Goal: Task Accomplishment & Management: Manage account settings

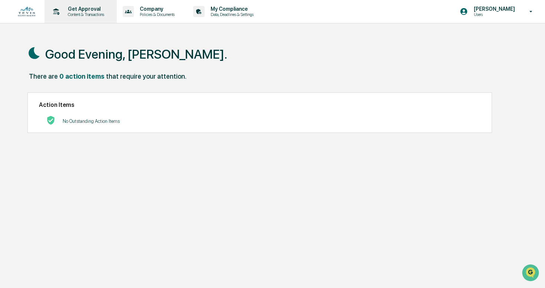
click at [103, 17] on div "Get Approval Content & Transactions" at bounding box center [79, 11] width 65 height 23
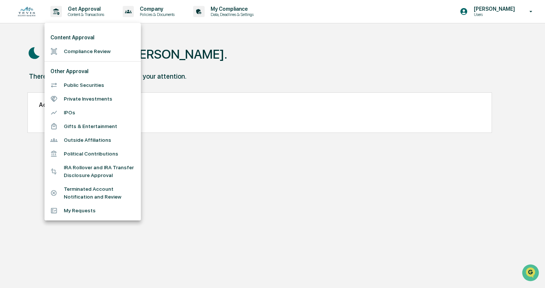
click at [236, 12] on div at bounding box center [272, 144] width 545 height 288
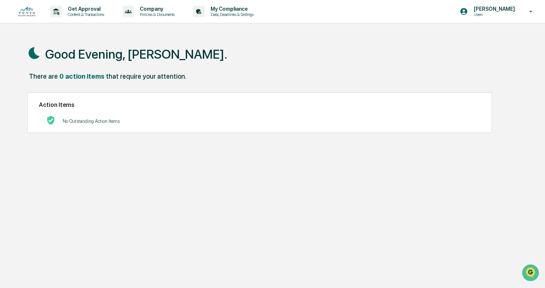
click at [236, 12] on p "Data, Deadlines & Settings" at bounding box center [231, 14] width 53 height 5
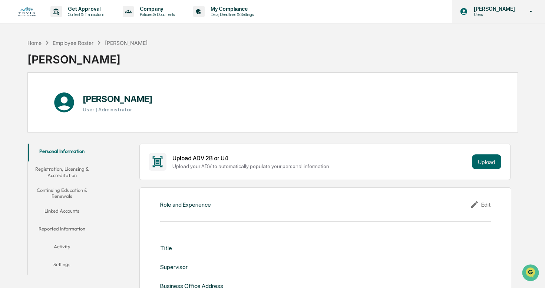
click at [531, 11] on icon at bounding box center [531, 11] width 13 height 7
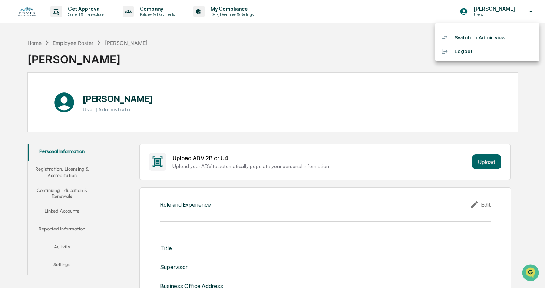
click at [495, 35] on li "Switch to Admin view..." at bounding box center [487, 38] width 104 height 14
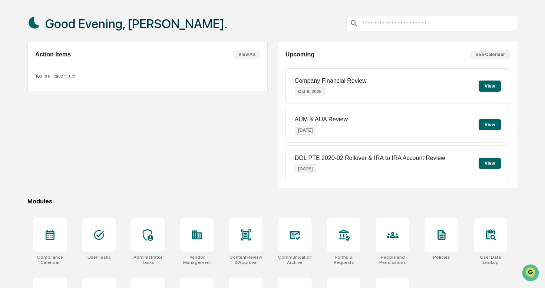
scroll to position [72, 0]
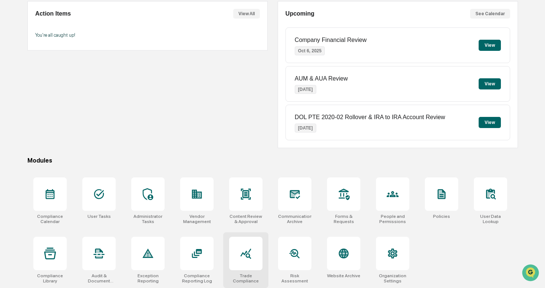
click at [251, 257] on icon at bounding box center [246, 253] width 12 height 12
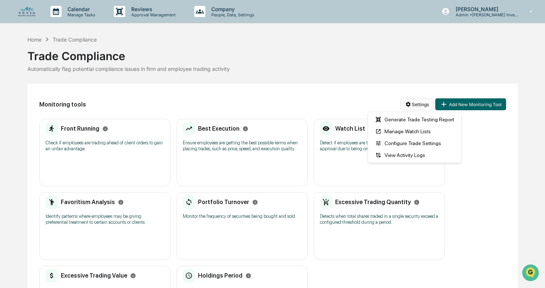
click at [418, 104] on html "Calendar Manage Tasks Reviews Approval Management Company People, Data, Setting…" at bounding box center [272, 144] width 545 height 288
click at [410, 143] on div "Configure Trade Settings" at bounding box center [415, 143] width 90 height 12
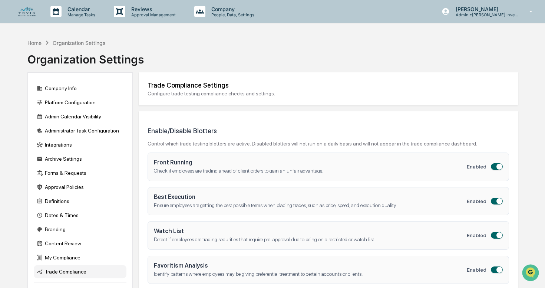
click at [497, 168] on span "button" at bounding box center [499, 167] width 6 height 6
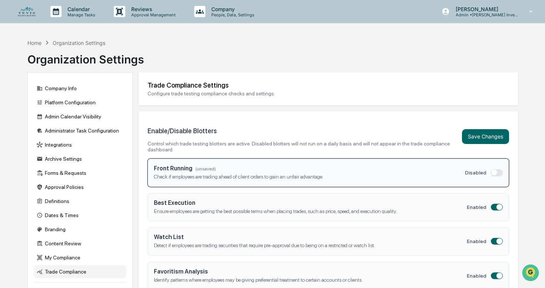
click at [496, 173] on span "button" at bounding box center [494, 172] width 6 height 6
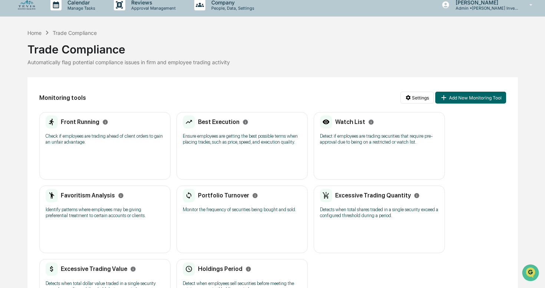
scroll to position [4, 0]
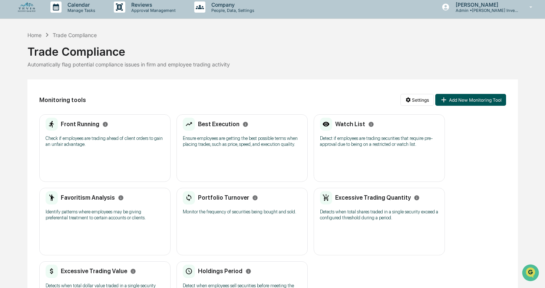
click at [470, 99] on button "Add New Monitoring Tool" at bounding box center [470, 100] width 70 height 12
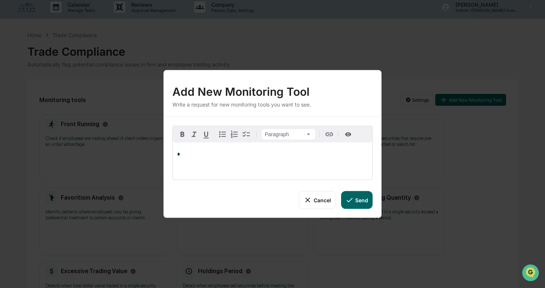
click at [326, 198] on button "Cancel" at bounding box center [317, 200] width 37 height 18
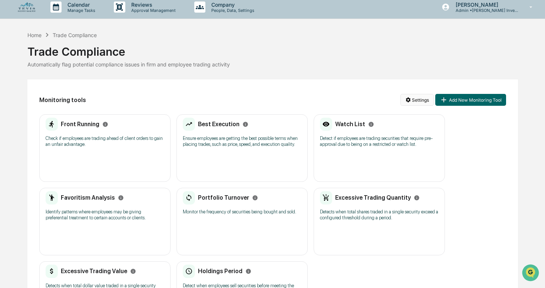
click at [423, 99] on html "Calendar Manage Tasks Reviews Approval Management Company People, Data, Setting…" at bounding box center [272, 140] width 545 height 288
click at [334, 106] on html "Calendar Manage Tasks Reviews Approval Management Company People, Data, Setting…" at bounding box center [272, 140] width 545 height 288
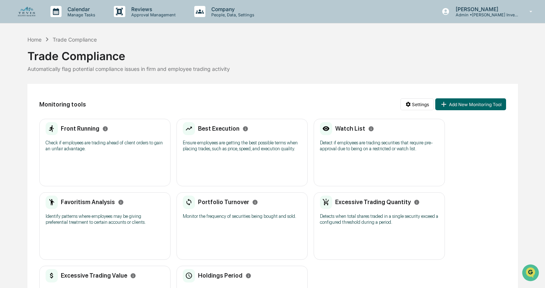
click at [118, 140] on p "Check if employees are trading ahead of client orders to gain an unfair advanta…" at bounding box center [105, 146] width 119 height 12
click at [529, 273] on icon "Open customer support" at bounding box center [530, 282] width 19 height 19
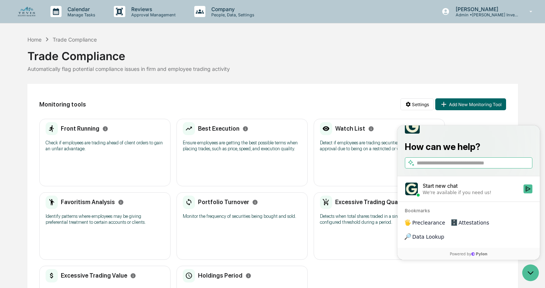
click at [452, 167] on input "search" at bounding box center [474, 163] width 114 height 8
type input "**********"
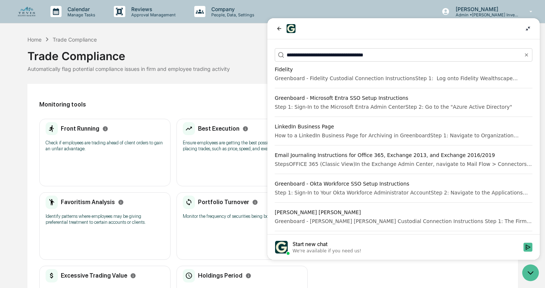
scroll to position [84, 0]
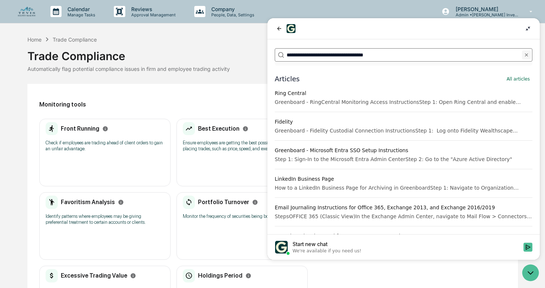
click at [528, 52] on icon "Clear" at bounding box center [527, 55] width 6 height 6
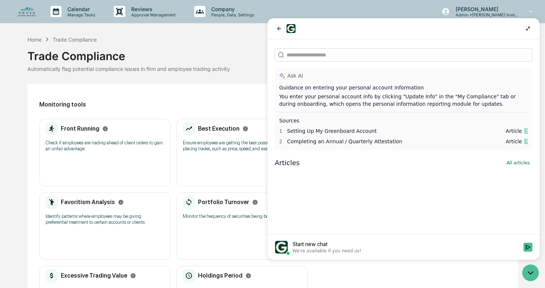
click at [249, 85] on div "Monitoring tools Settings Add New Monitoring Tool Front Running Check if employ…" at bounding box center [272, 214] width 491 height 261
click at [278, 29] on icon "back" at bounding box center [279, 29] width 4 height 4
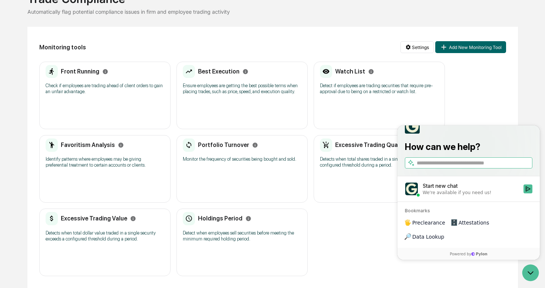
scroll to position [68, 0]
click at [370, 212] on div "Front Running Check if employees are trading ahead of client orders to gain an …" at bounding box center [272, 169] width 467 height 215
click at [532, 275] on icon "Open customer support" at bounding box center [530, 272] width 19 height 19
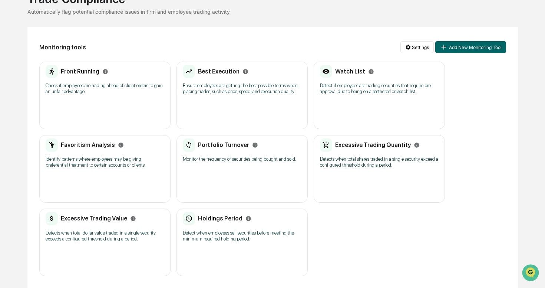
scroll to position [0, 0]
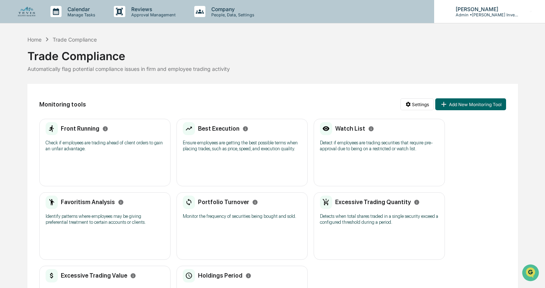
click at [461, 15] on p "Admin • Tevis Investment Management" at bounding box center [484, 14] width 69 height 5
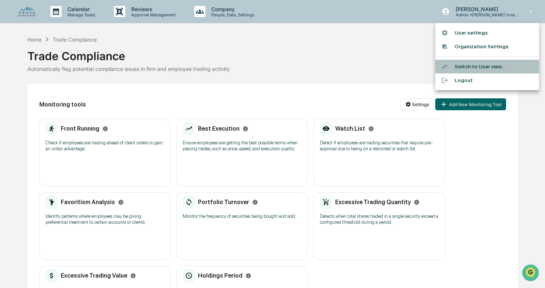
click at [469, 65] on li "Switch to User view..." at bounding box center [487, 67] width 104 height 14
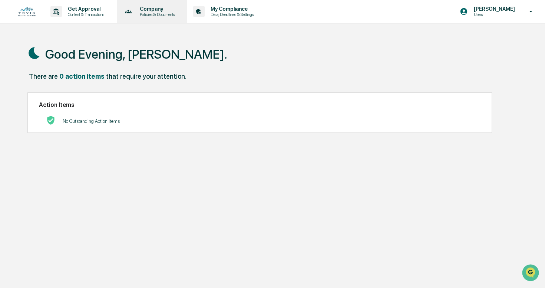
click at [178, 12] on p "Policies & Documents" at bounding box center [156, 14] width 44 height 5
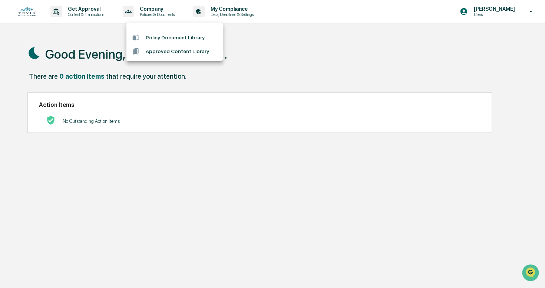
click at [498, 12] on div at bounding box center [272, 144] width 545 height 288
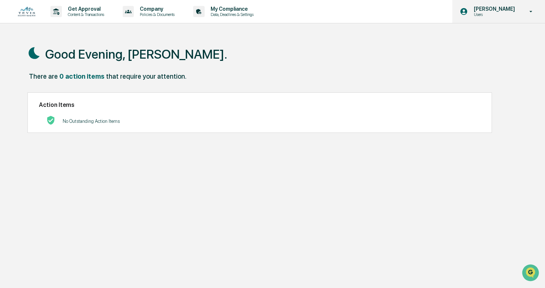
click at [533, 10] on icon at bounding box center [531, 11] width 13 height 7
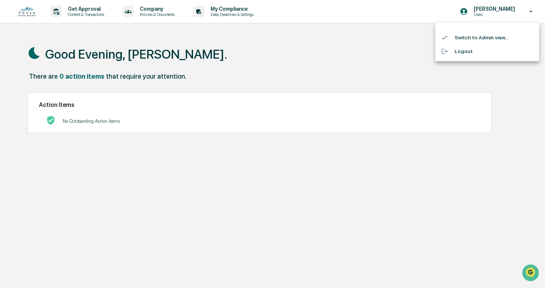
click at [481, 37] on li "Switch to Admin view..." at bounding box center [487, 38] width 104 height 14
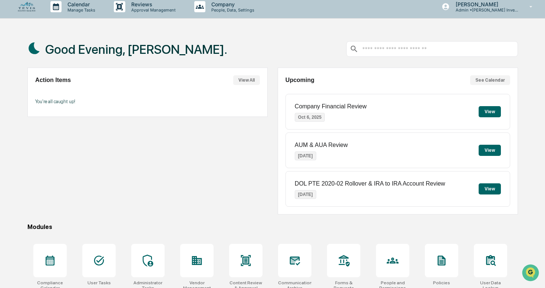
scroll to position [72, 0]
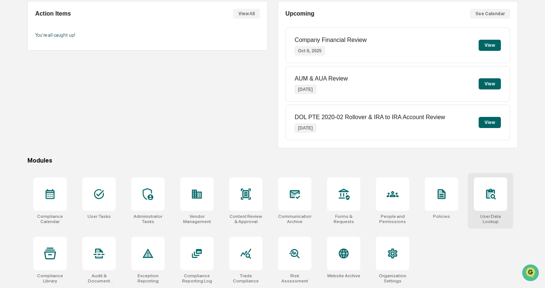
click at [481, 191] on div at bounding box center [490, 193] width 33 height 33
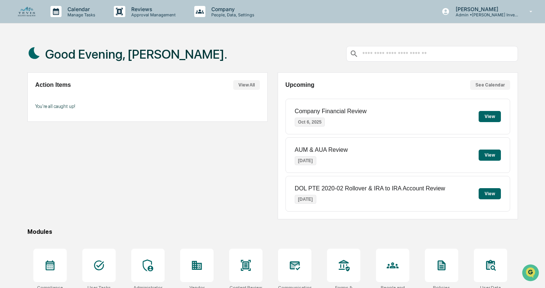
scroll to position [72, 0]
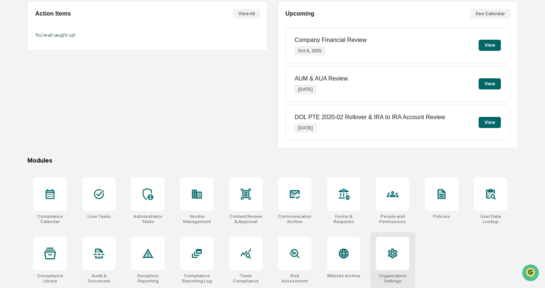
click at [389, 251] on icon at bounding box center [393, 253] width 10 height 10
click at [253, 253] on div at bounding box center [245, 253] width 33 height 33
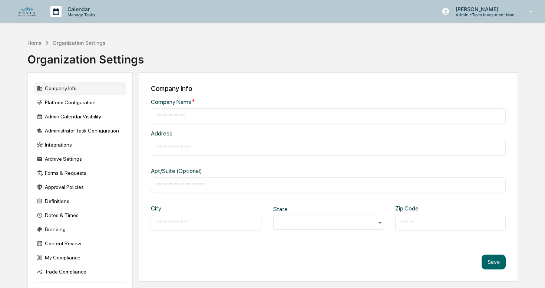
type input "**********"
type input "*********"
type input "*****"
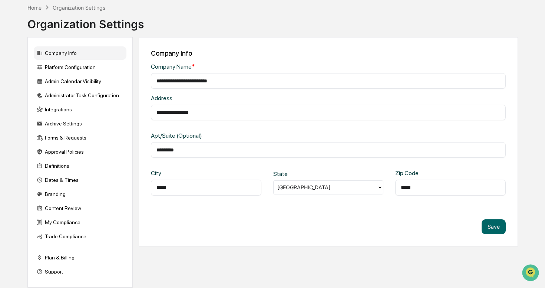
scroll to position [38, 0]
click at [62, 108] on div "Integrations" at bounding box center [80, 109] width 93 height 13
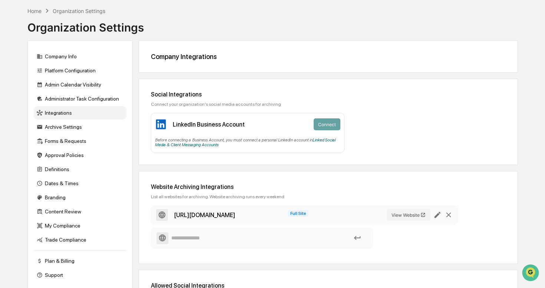
scroll to position [32, 0]
click at [215, 125] on div "LinkedIn Business Account" at bounding box center [209, 124] width 72 height 7
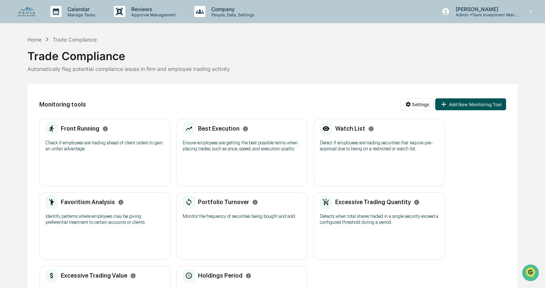
click at [452, 104] on button "Add New Monitoring Tool" at bounding box center [470, 104] width 70 height 12
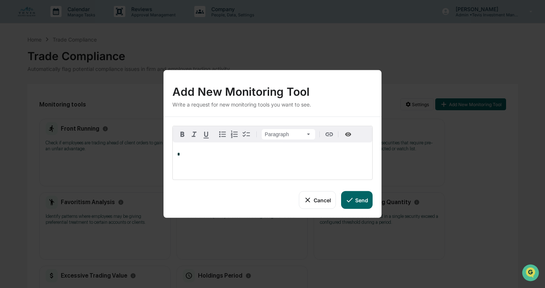
click at [321, 197] on button "Cancel" at bounding box center [317, 200] width 37 height 18
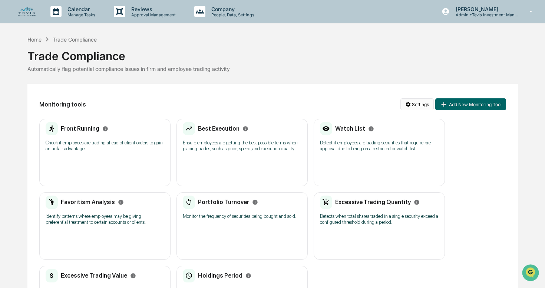
click at [415, 105] on html "Calendar Manage Tasks Reviews Approval Management Company People, Data, Setting…" at bounding box center [272, 144] width 545 height 288
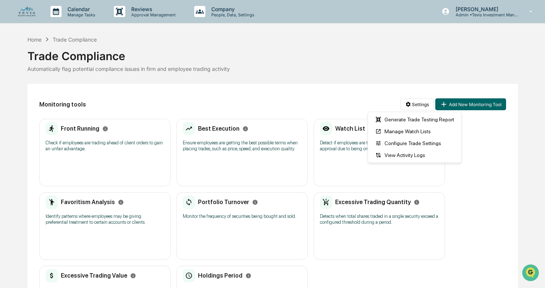
click at [359, 100] on html "Calendar Manage Tasks Reviews Approval Management Company People, Data, Setting…" at bounding box center [272, 144] width 545 height 288
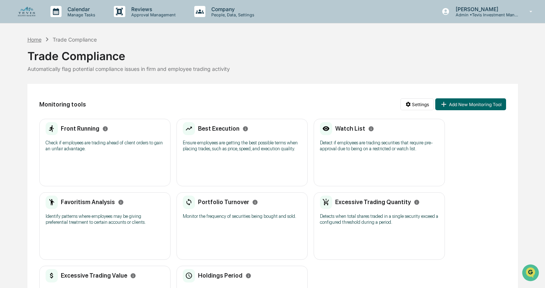
click at [34, 38] on div "Home" at bounding box center [34, 39] width 14 height 6
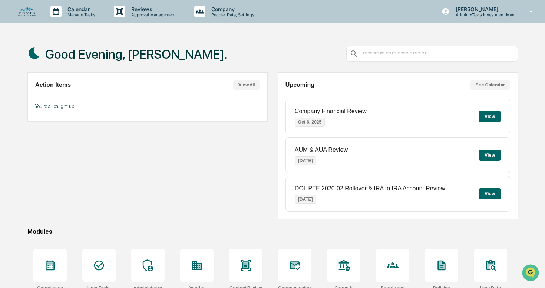
scroll to position [72, 0]
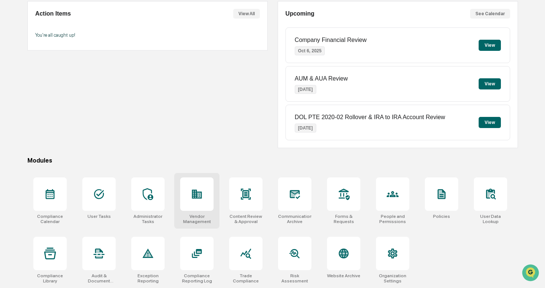
click at [197, 189] on icon at bounding box center [197, 194] width 12 height 12
click at [294, 193] on icon at bounding box center [295, 194] width 8 height 6
click at [204, 255] on div at bounding box center [196, 253] width 33 height 33
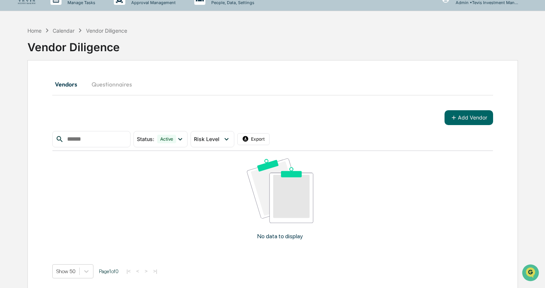
scroll to position [35, 0]
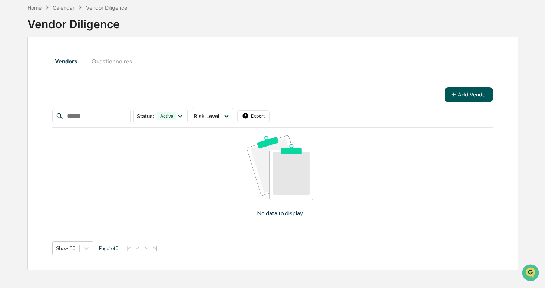
click at [461, 98] on button "Add Vendor" at bounding box center [469, 94] width 49 height 15
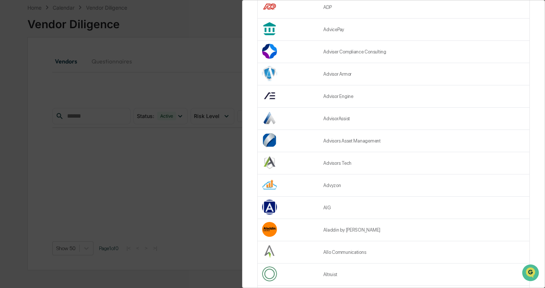
scroll to position [265, 0]
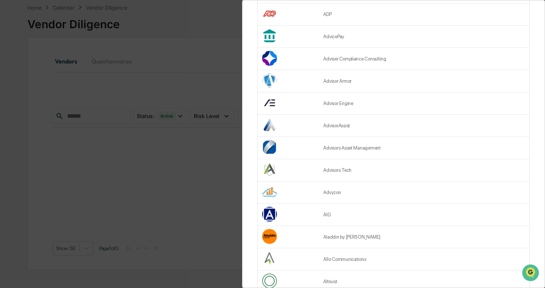
click at [181, 217] on div "Vendor Review Add Vendor Add Vendor Find your vendor below or add a new vendor.…" at bounding box center [272, 144] width 545 height 288
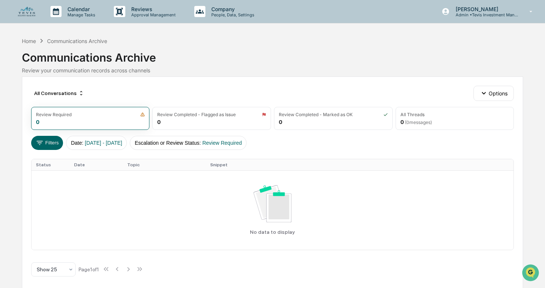
scroll to position [0, 0]
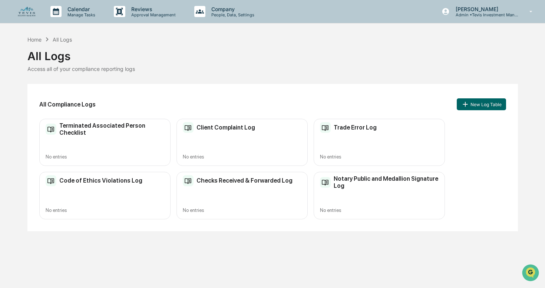
click at [30, 14] on img at bounding box center [27, 12] width 18 height 10
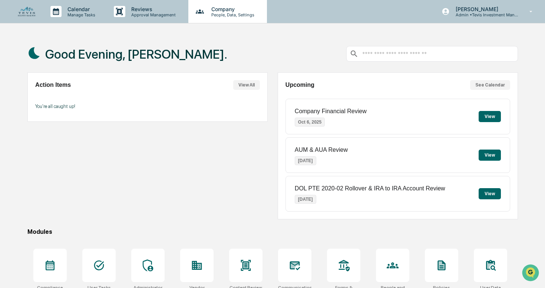
click at [220, 6] on p "Company" at bounding box center [231, 9] width 53 height 6
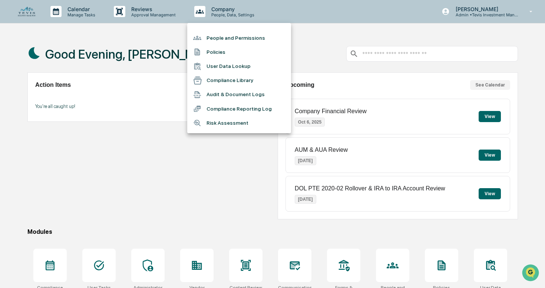
click at [231, 143] on div at bounding box center [272, 144] width 545 height 288
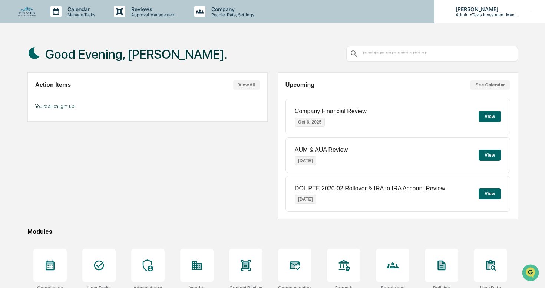
click at [472, 12] on p "Admin • Tevis Investment Management" at bounding box center [484, 14] width 69 height 5
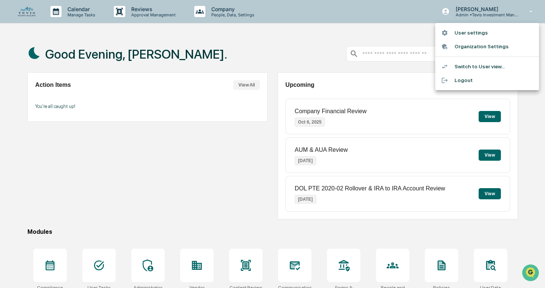
click at [461, 47] on li "Organization Settings" at bounding box center [487, 47] width 104 height 14
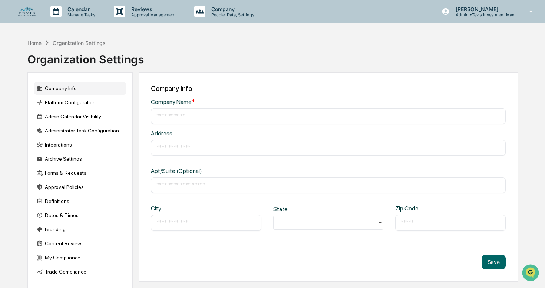
type input "**********"
type input "*********"
type input "*****"
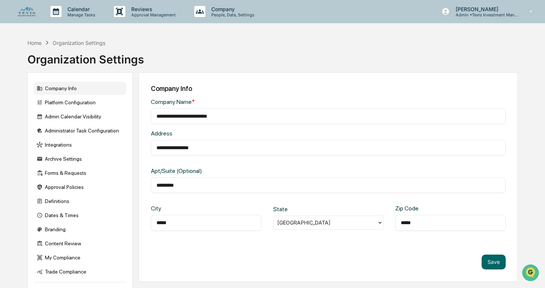
click at [23, 11] on img at bounding box center [27, 12] width 18 height 10
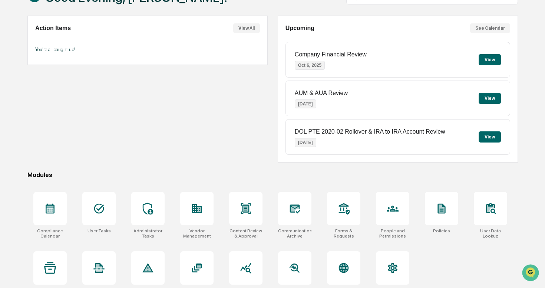
scroll to position [72, 0]
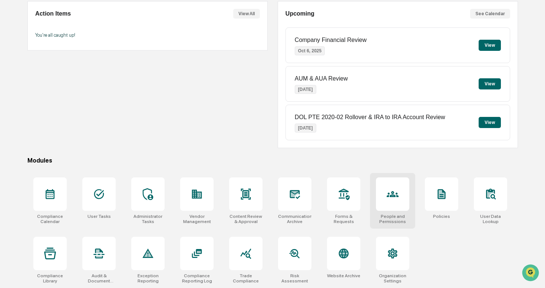
click at [392, 203] on div at bounding box center [392, 193] width 33 height 33
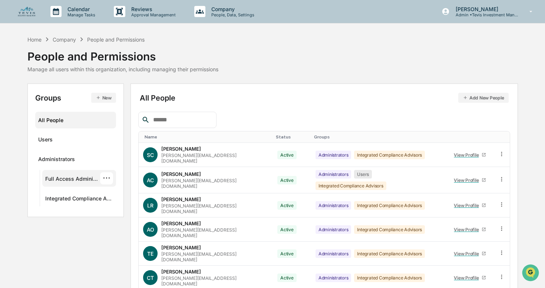
click at [87, 178] on div "Full Access Administrators" at bounding box center [72, 179] width 55 height 9
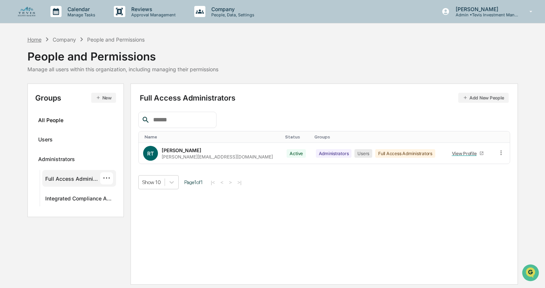
click at [36, 38] on div "Home" at bounding box center [34, 39] width 14 height 6
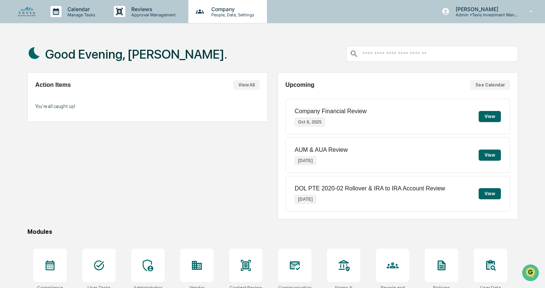
click at [225, 11] on p "Company" at bounding box center [231, 9] width 53 height 6
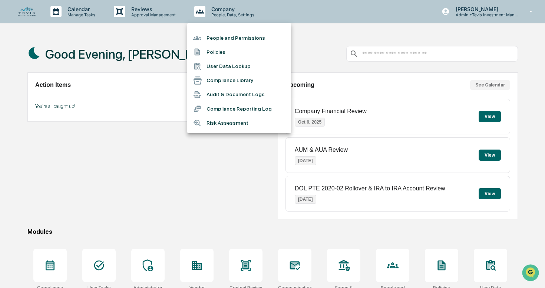
click at [209, 159] on div at bounding box center [272, 144] width 545 height 288
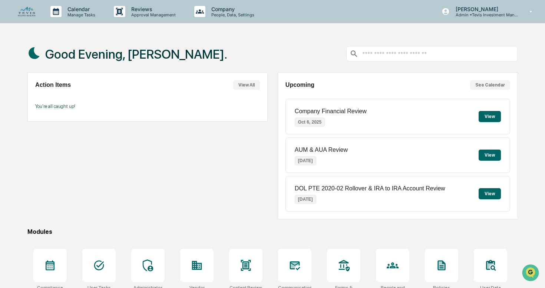
scroll to position [72, 0]
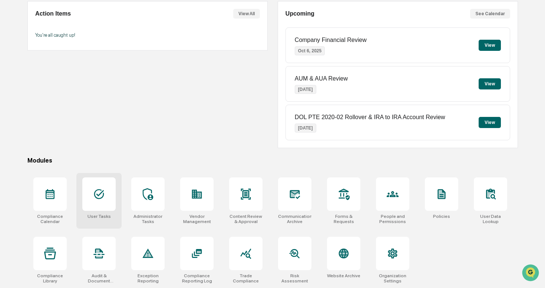
click at [102, 193] on icon at bounding box center [99, 194] width 12 height 12
click at [395, 206] on div at bounding box center [392, 193] width 33 height 33
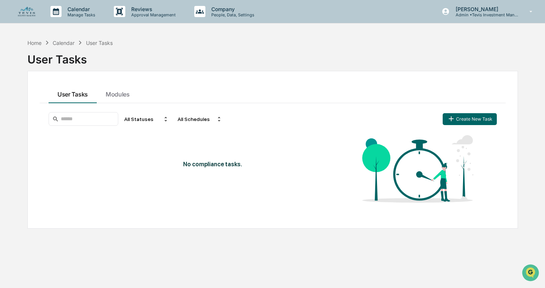
scroll to position [35, 0]
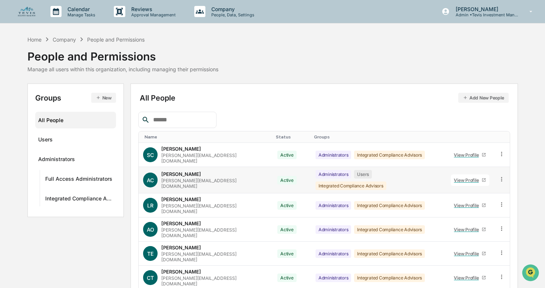
scroll to position [99, 0]
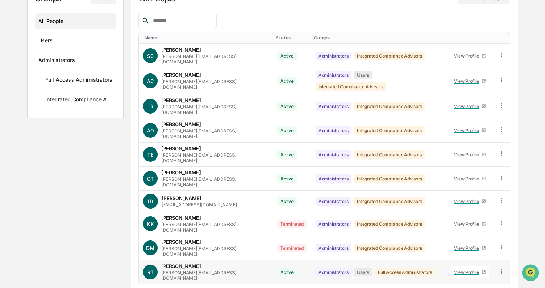
click at [214, 263] on div "RT Ryan Tevis ryan@tevisinvest.com" at bounding box center [205, 272] width 125 height 18
click at [177, 263] on div "Ryan Tevis ryan@tevisinvest.com" at bounding box center [214, 272] width 107 height 18
click at [503, 268] on icon at bounding box center [501, 271] width 7 height 7
click at [463, 224] on tbody "SC Stacie Craddock stacie@integrated-compliance.com Active Administrators Integ…" at bounding box center [324, 164] width 371 height 240
click at [466, 269] on div "View Profile" at bounding box center [468, 272] width 28 height 6
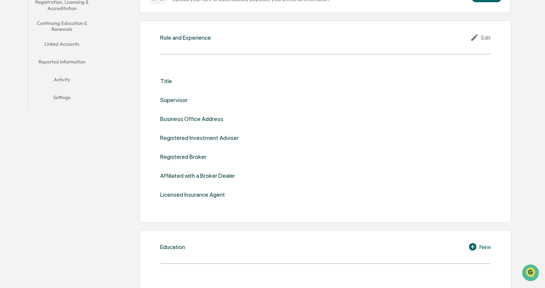
scroll to position [165, 0]
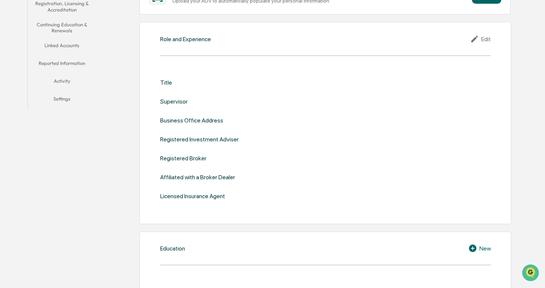
click at [207, 120] on div "Business Office Address" at bounding box center [191, 120] width 63 height 7
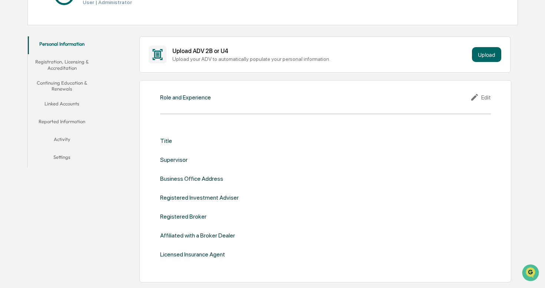
scroll to position [106, 0]
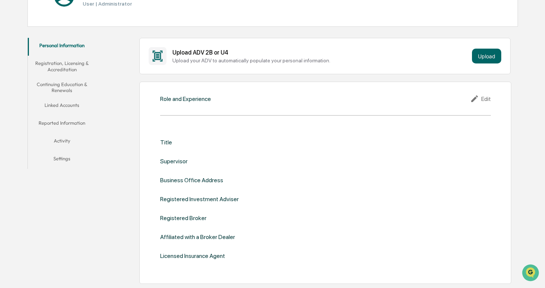
click at [487, 98] on div "Edit" at bounding box center [480, 98] width 21 height 9
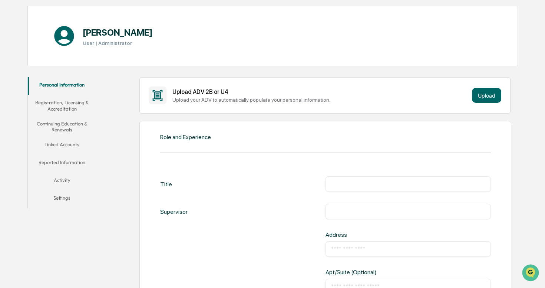
scroll to position [69, 0]
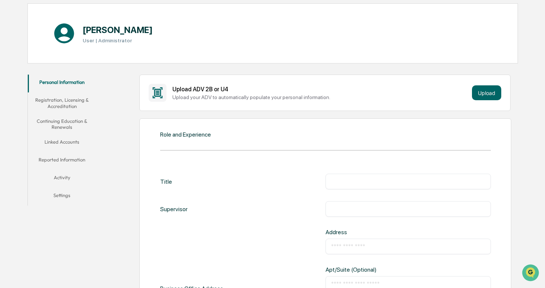
click at [73, 141] on button "Linked Accounts" at bounding box center [62, 143] width 68 height 18
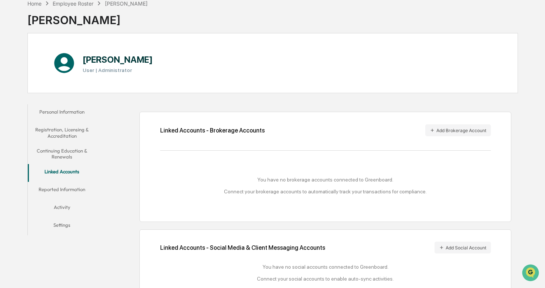
scroll to position [57, 0]
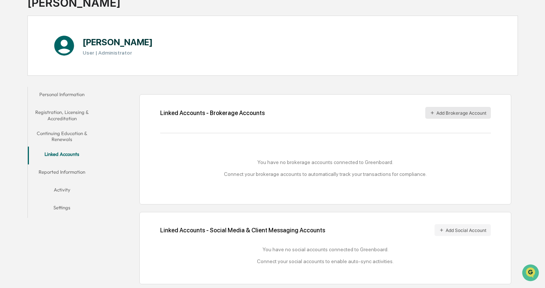
click at [452, 112] on button "Add Brokerage Account" at bounding box center [458, 113] width 66 height 12
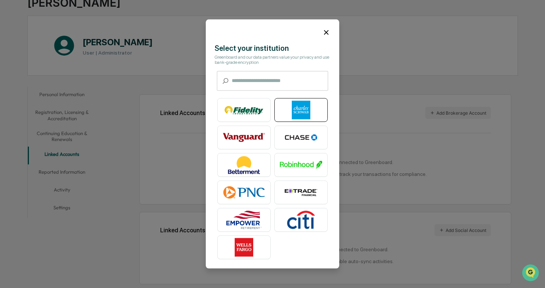
click at [304, 110] on img at bounding box center [301, 110] width 42 height 19
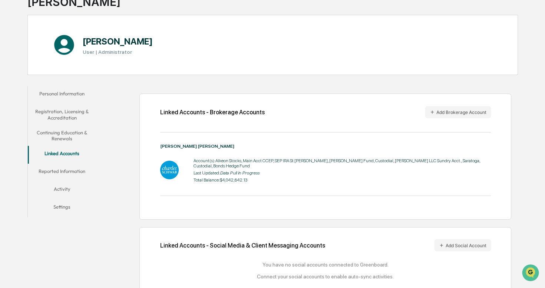
click at [418, 267] on div "You have no social accounts connected to Greenboard. Connect your social accoun…" at bounding box center [325, 270] width 331 height 18
click at [453, 245] on button "Add Social Account" at bounding box center [463, 245] width 56 height 12
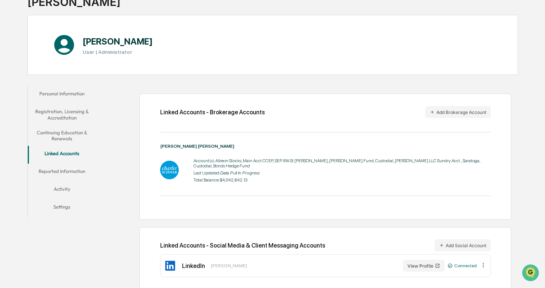
click at [103, 39] on h1 "[PERSON_NAME]" at bounding box center [118, 41] width 70 height 11
click at [67, 44] on icon at bounding box center [65, 45] width 20 height 20
click at [101, 44] on h1 "[PERSON_NAME]" at bounding box center [118, 41] width 70 height 11
click at [66, 207] on button "Settings" at bounding box center [62, 208] width 68 height 18
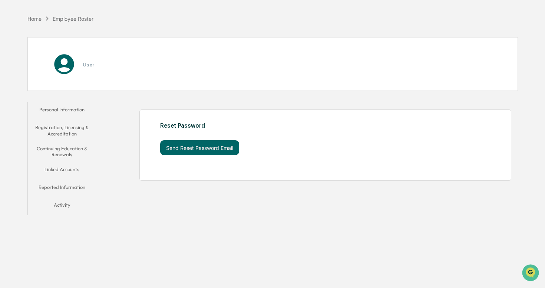
scroll to position [35, 0]
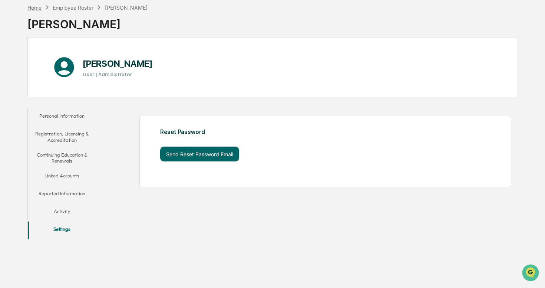
click at [38, 7] on div "Home" at bounding box center [34, 7] width 14 height 6
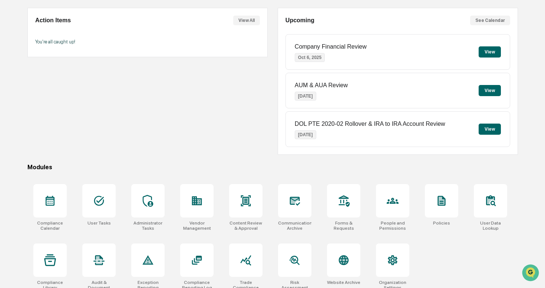
scroll to position [72, 0]
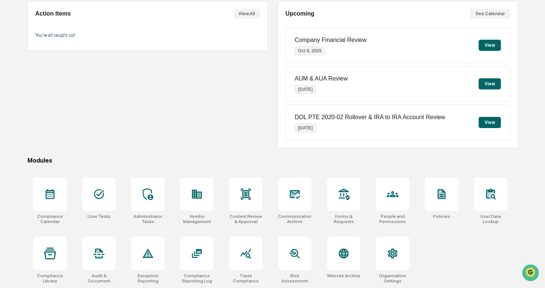
click at [492, 48] on button "View" at bounding box center [490, 45] width 22 height 11
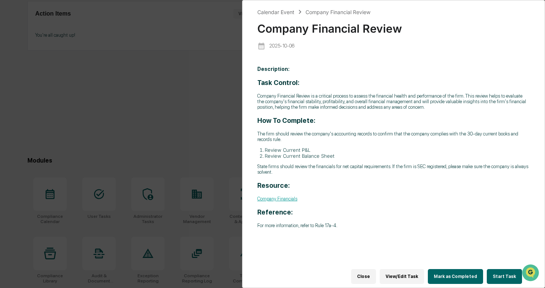
click at [216, 80] on div "Calendar Event Company Financial Review Company Financial Review 2025-10-06 Des…" at bounding box center [272, 144] width 545 height 288
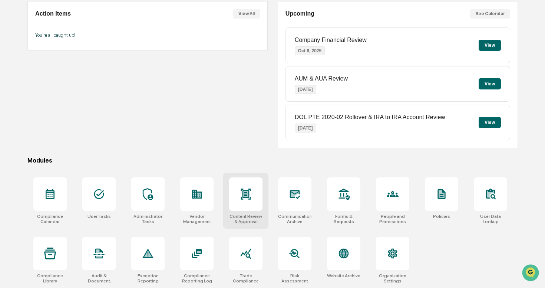
scroll to position [0, 0]
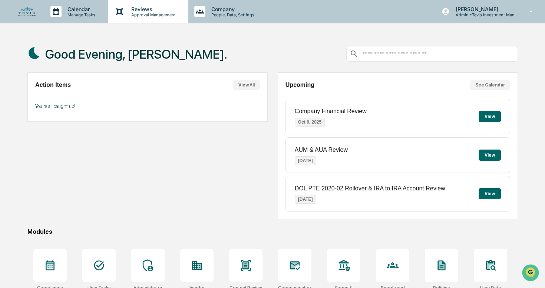
click at [138, 13] on p "Approval Management" at bounding box center [152, 14] width 54 height 5
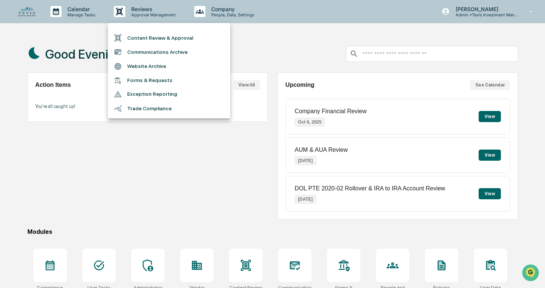
click at [217, 154] on div at bounding box center [272, 144] width 545 height 288
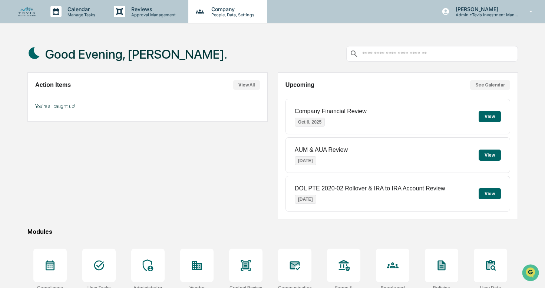
click at [214, 13] on p "People, Data, Settings" at bounding box center [231, 14] width 53 height 5
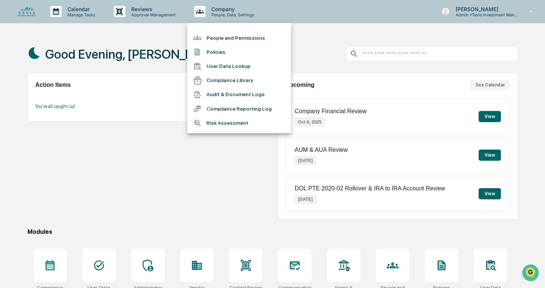
click at [216, 37] on li "People and Permissions" at bounding box center [239, 38] width 104 height 14
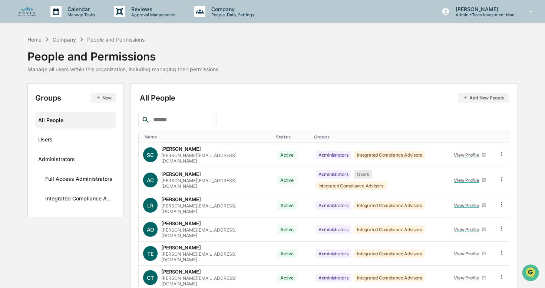
click at [31, 11] on img at bounding box center [27, 12] width 18 height 10
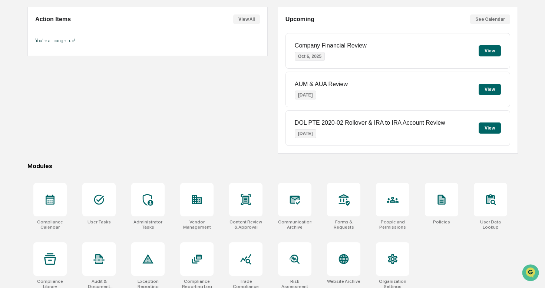
scroll to position [72, 0]
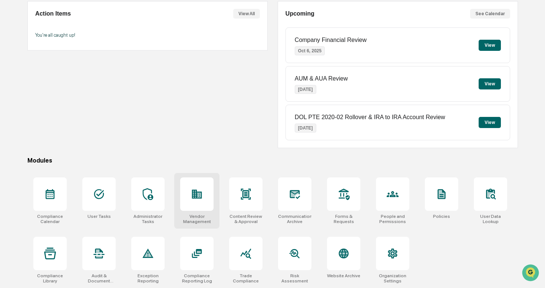
click at [203, 196] on div at bounding box center [196, 193] width 33 height 33
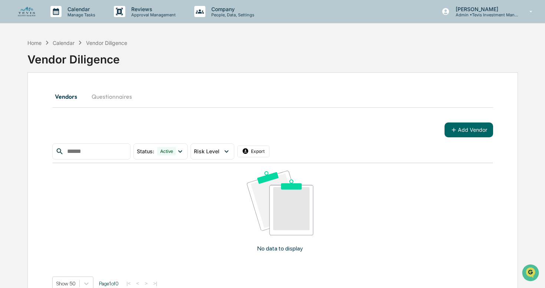
scroll to position [35, 0]
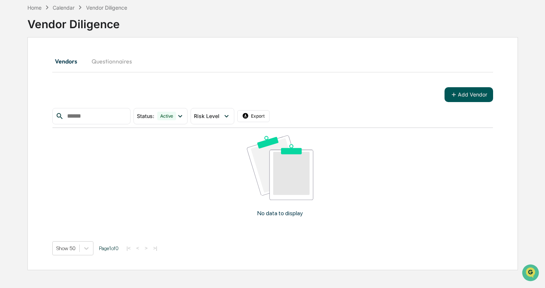
click at [460, 95] on button "Add Vendor" at bounding box center [469, 94] width 49 height 15
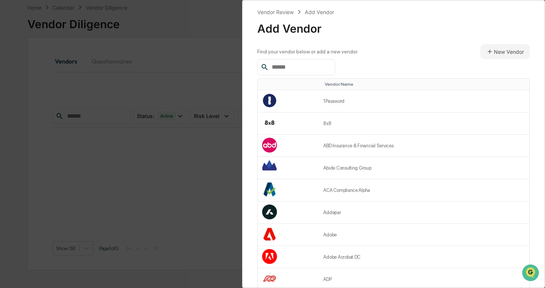
click at [330, 69] on input "text" at bounding box center [300, 67] width 63 height 10
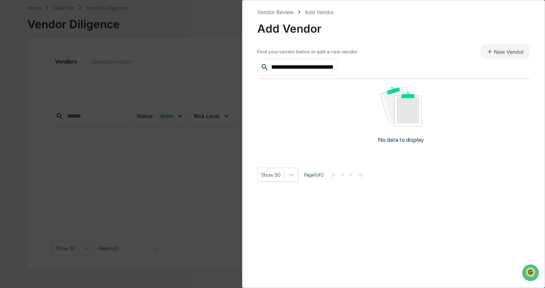
scroll to position [0, 40]
type input "**********"
click at [507, 54] on button "New Vendor" at bounding box center [505, 51] width 49 height 15
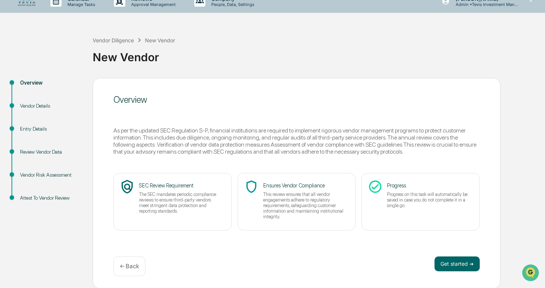
scroll to position [11, 0]
click at [446, 263] on button "Get started ➔" at bounding box center [457, 262] width 45 height 15
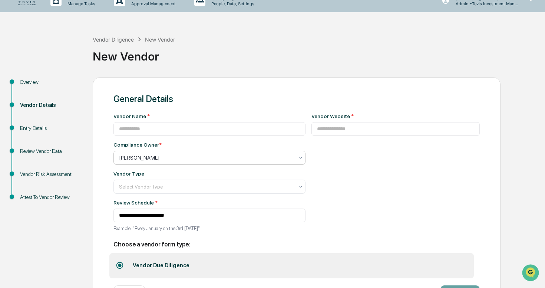
scroll to position [42, 0]
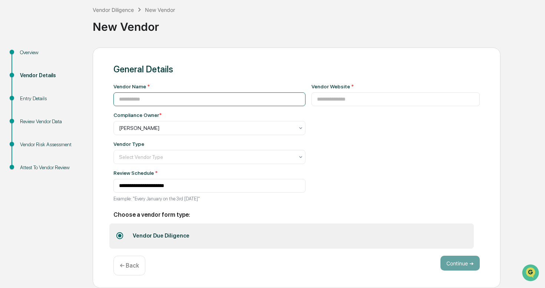
click at [192, 101] on input at bounding box center [209, 99] width 192 height 14
type input "**********"
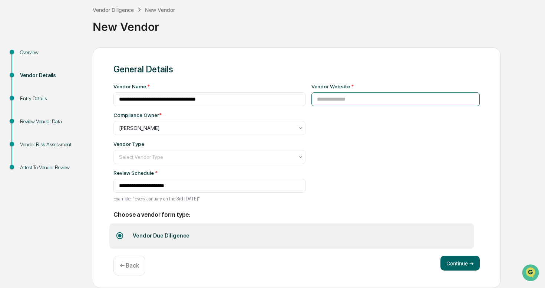
click at [346, 96] on input at bounding box center [395, 99] width 169 height 14
type input "**********"
click at [172, 155] on div at bounding box center [206, 156] width 175 height 7
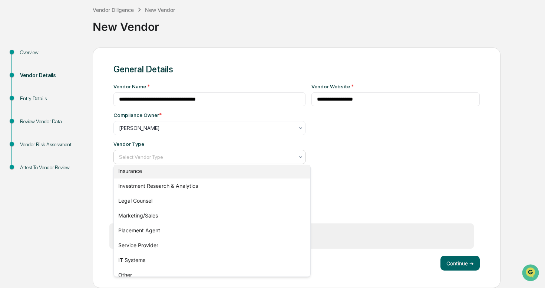
scroll to position [85, 0]
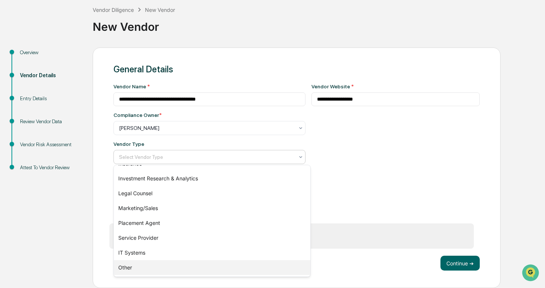
click at [133, 265] on div "Other" at bounding box center [212, 267] width 197 height 15
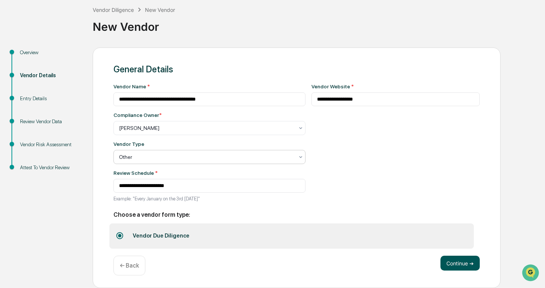
click at [458, 263] on button "Continue ➔" at bounding box center [459, 262] width 39 height 15
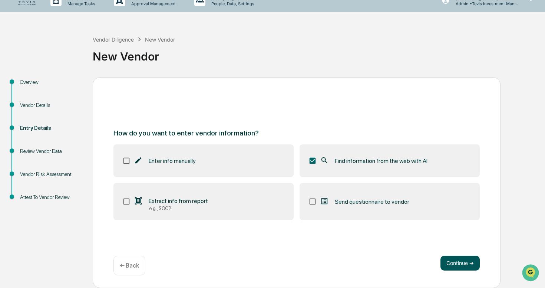
click at [462, 264] on button "Continue ➔" at bounding box center [459, 262] width 39 height 15
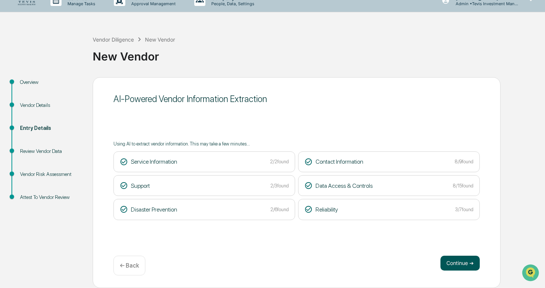
click at [451, 264] on button "Continue ➔" at bounding box center [459, 262] width 39 height 15
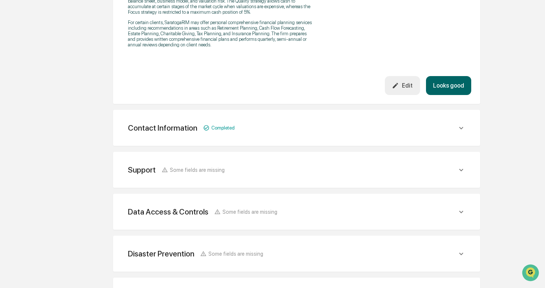
scroll to position [370, 0]
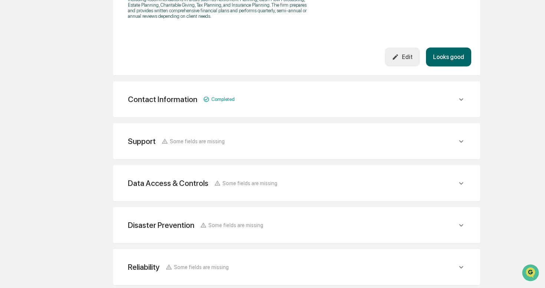
click at [449, 66] on button "Looks good" at bounding box center [448, 56] width 45 height 19
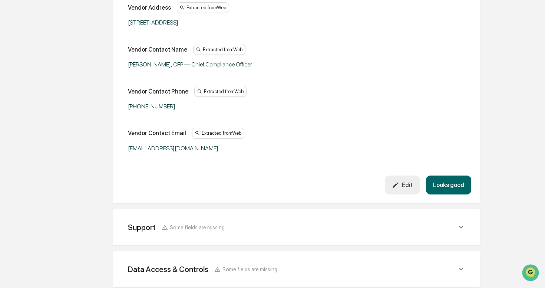
scroll to position [231, 0]
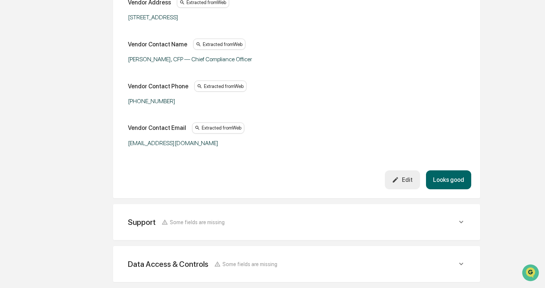
click at [451, 179] on button "Looks good" at bounding box center [448, 179] width 45 height 19
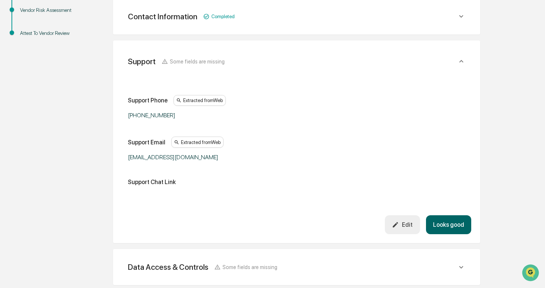
scroll to position [189, 0]
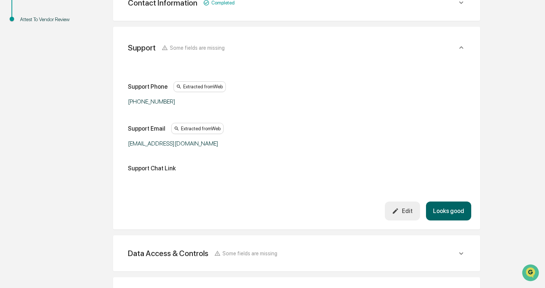
click at [452, 216] on button "Looks good" at bounding box center [448, 210] width 45 height 19
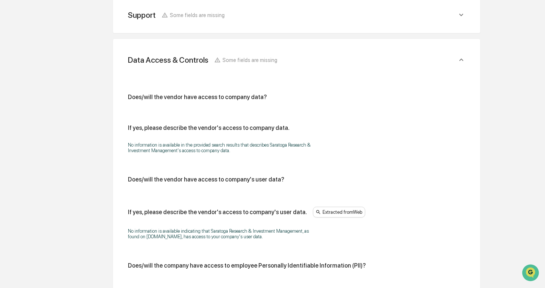
scroll to position [213, 0]
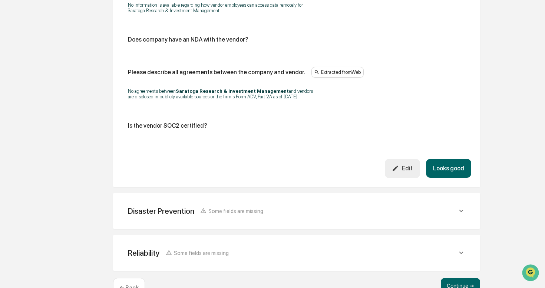
scroll to position [854, 0]
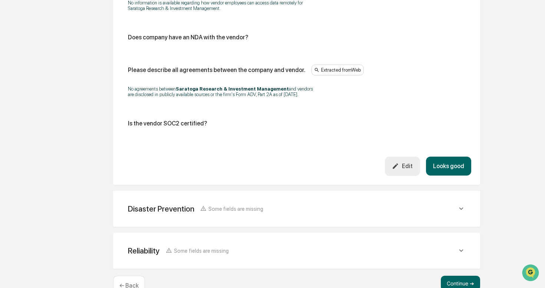
click at [194, 127] on div "Is the vendor SOC2 certified?" at bounding box center [167, 123] width 79 height 7
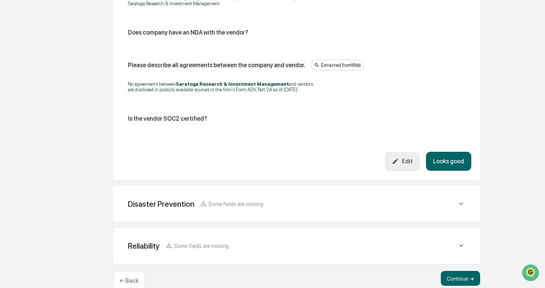
scroll to position [894, 0]
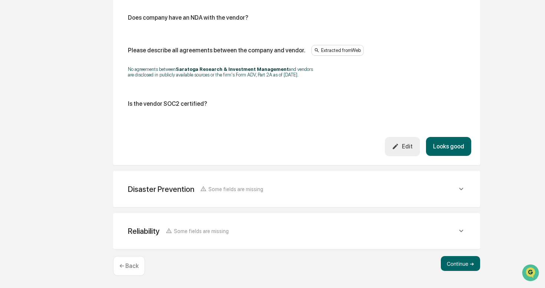
click at [453, 146] on button "Looks good" at bounding box center [448, 146] width 45 height 19
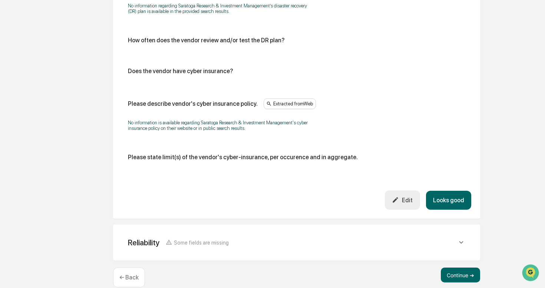
scroll to position [409, 0]
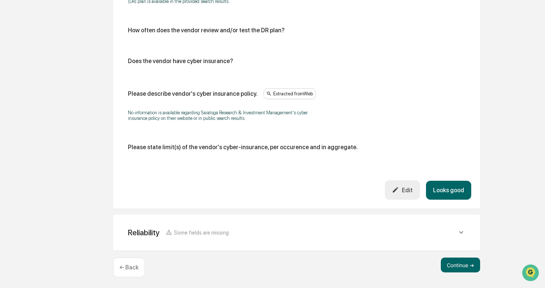
click at [446, 190] on button "Looks good" at bounding box center [448, 190] width 45 height 19
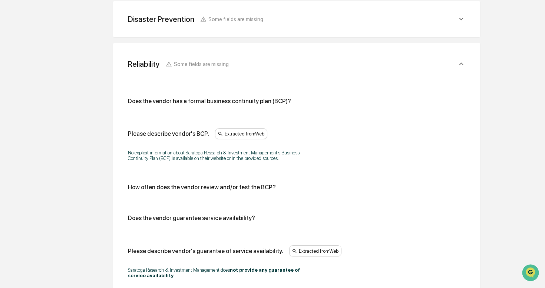
scroll to position [485, 0]
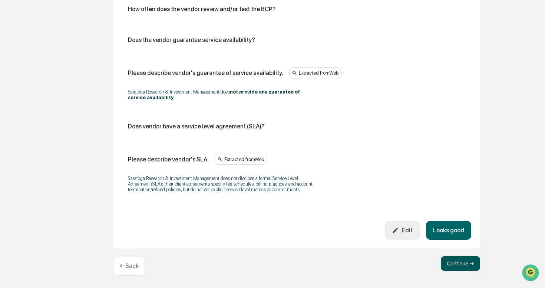
click at [460, 261] on button "Continue ➔" at bounding box center [460, 263] width 39 height 15
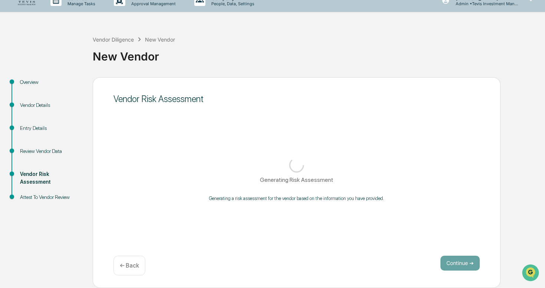
scroll to position [11, 0]
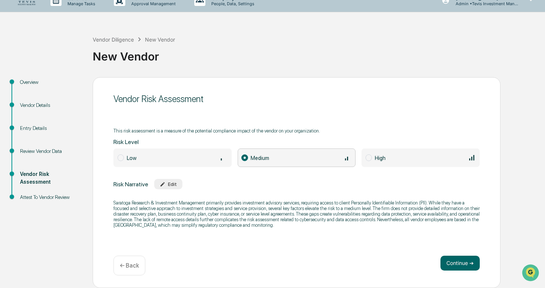
click at [120, 154] on span at bounding box center [121, 157] width 6 height 7
click at [247, 153] on span "Medium" at bounding box center [297, 157] width 118 height 19
click at [461, 264] on button "Continue ➔" at bounding box center [459, 262] width 39 height 15
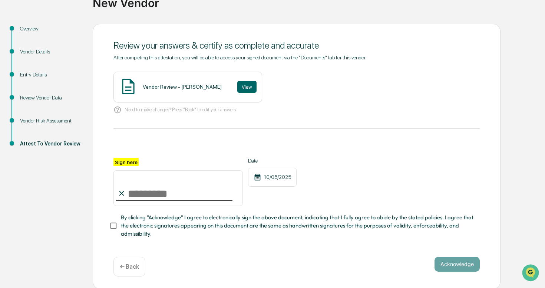
scroll to position [65, 0]
click at [141, 188] on input "Sign here" at bounding box center [177, 188] width 129 height 36
click at [144, 159] on div "Sign here" at bounding box center [177, 181] width 129 height 48
click at [145, 191] on input "Sign here" at bounding box center [177, 188] width 129 height 36
type input "**********"
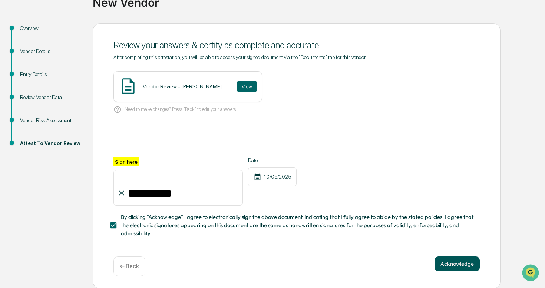
click at [446, 260] on button "Acknowledge" at bounding box center [457, 263] width 45 height 15
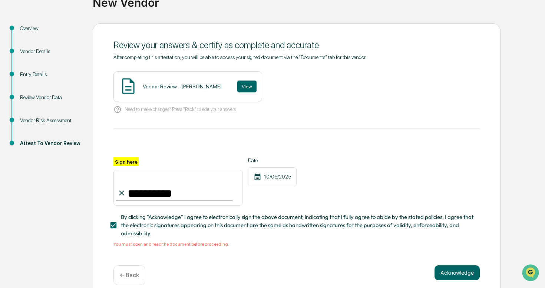
scroll to position [74, 0]
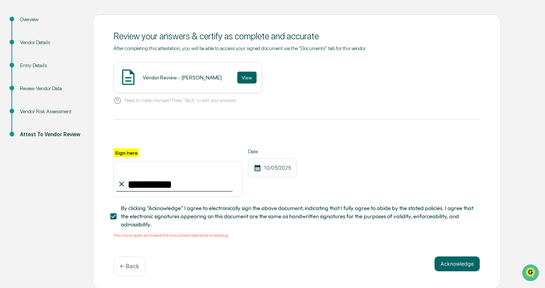
click at [241, 214] on span "By clicking "Acknowledge" I agree to electronically sign the above document, in…" at bounding box center [297, 216] width 353 height 25
click at [187, 78] on div "Vendor Review - Ryan Tevis" at bounding box center [182, 78] width 79 height 6
click at [244, 76] on div "Vendor Review - Ryan Tevis View" at bounding box center [187, 77] width 149 height 31
click at [237, 78] on button "View" at bounding box center [246, 78] width 19 height 12
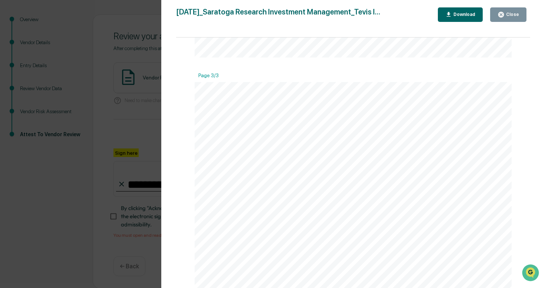
scroll to position [816, 0]
click at [504, 16] on icon "button" at bounding box center [501, 15] width 6 height 6
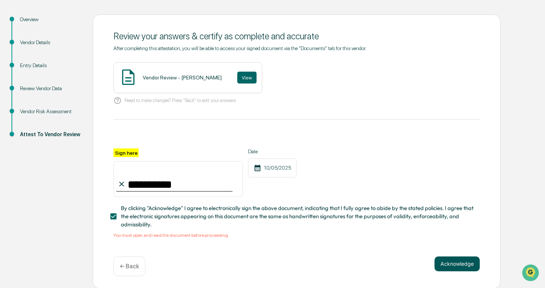
click at [455, 266] on button "Acknowledge" at bounding box center [457, 263] width 45 height 15
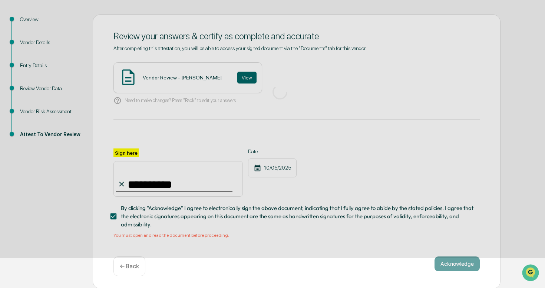
scroll to position [11, 0]
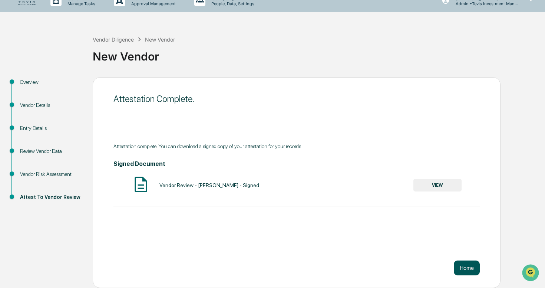
click at [465, 267] on button "Home" at bounding box center [467, 267] width 26 height 15
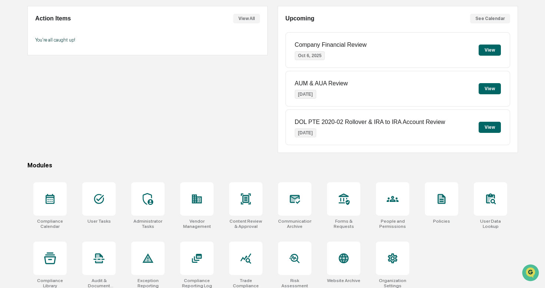
scroll to position [67, 0]
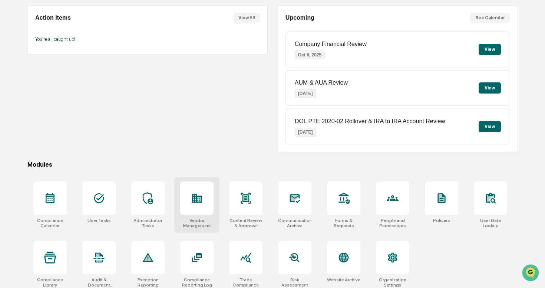
click at [197, 201] on icon at bounding box center [197, 198] width 10 height 9
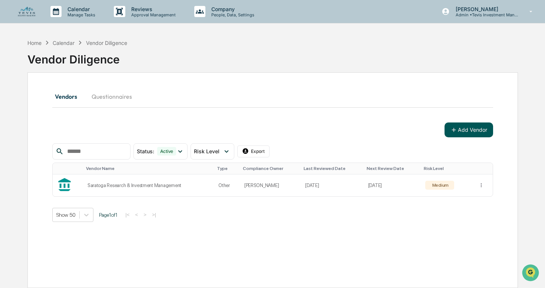
click at [462, 131] on button "Add Vendor" at bounding box center [469, 129] width 49 height 15
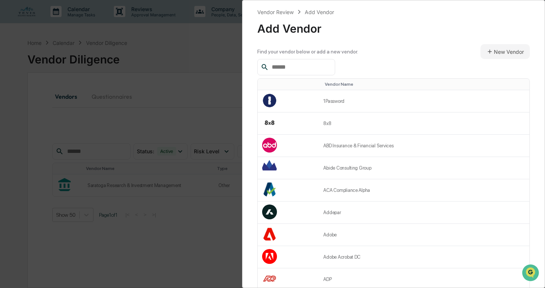
click at [319, 65] on input "text" at bounding box center [300, 67] width 63 height 10
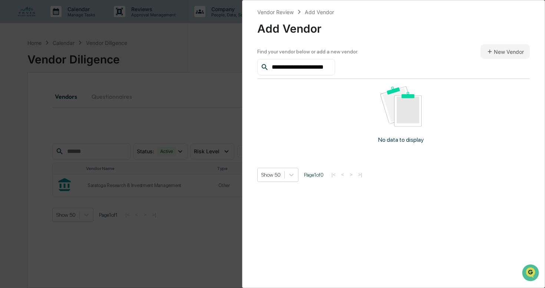
scroll to position [0, 2]
type input "**********"
click at [508, 55] on button "New Vendor" at bounding box center [505, 51] width 49 height 15
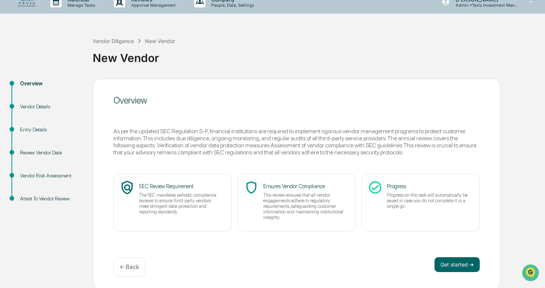
scroll to position [11, 0]
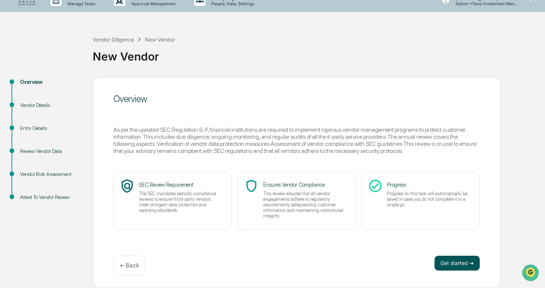
click at [447, 262] on button "Get started ➔" at bounding box center [457, 262] width 45 height 15
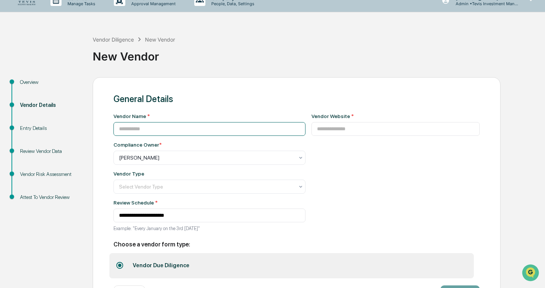
click at [166, 130] on input at bounding box center [209, 129] width 192 height 14
type input "**********"
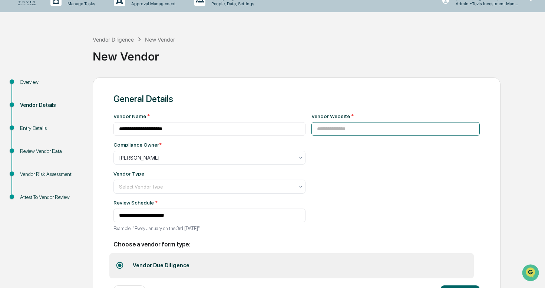
click at [349, 133] on input at bounding box center [395, 129] width 169 height 14
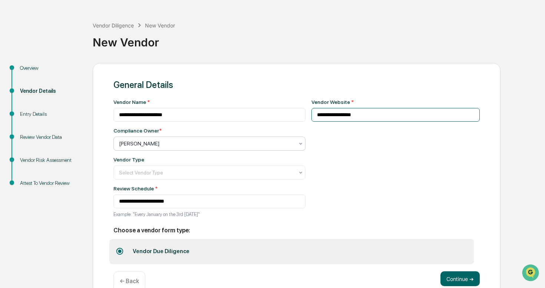
scroll to position [27, 0]
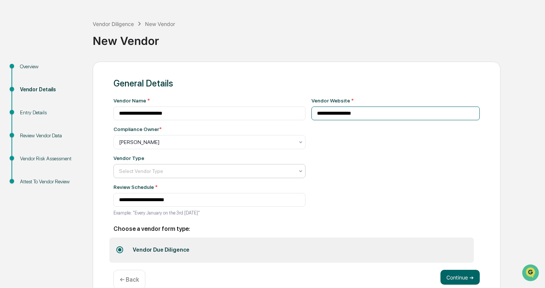
type input "**********"
click at [209, 170] on div at bounding box center [206, 170] width 175 height 7
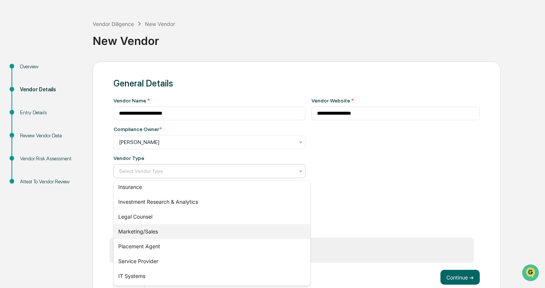
scroll to position [91, 0]
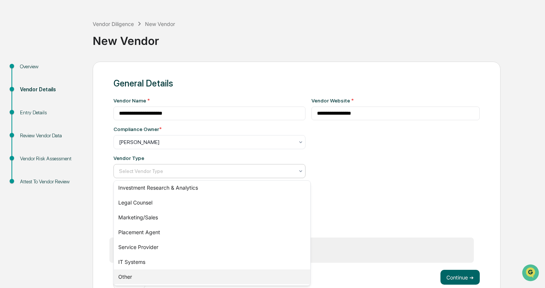
click at [135, 273] on div "Other" at bounding box center [212, 276] width 197 height 15
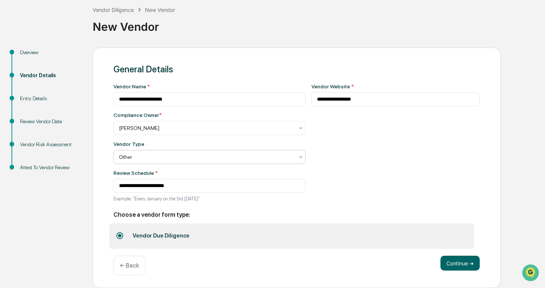
scroll to position [42, 0]
click at [452, 263] on button "Continue ➔" at bounding box center [459, 262] width 39 height 15
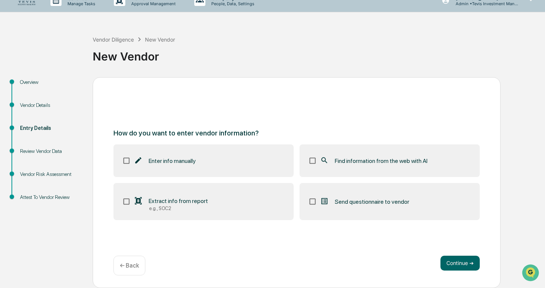
scroll to position [11, 0]
click at [456, 263] on button "Continue ➔" at bounding box center [459, 262] width 39 height 15
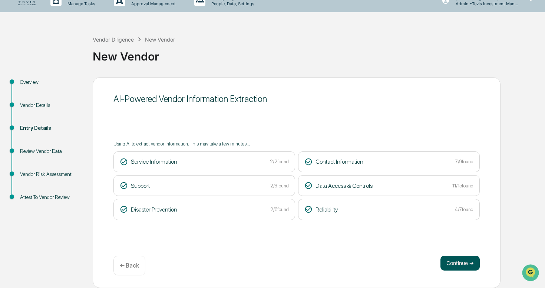
click at [457, 264] on button "Continue ➔" at bounding box center [459, 262] width 39 height 15
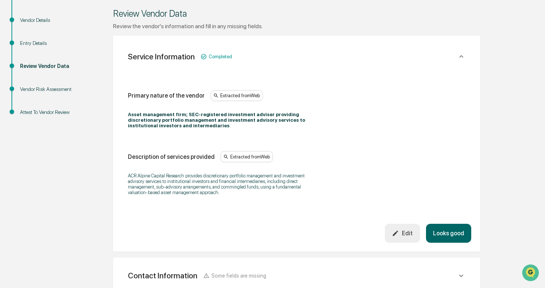
scroll to position [106, 0]
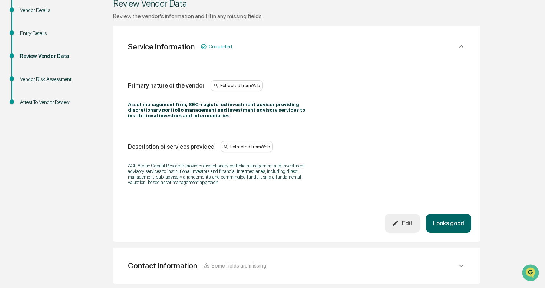
click at [446, 228] on button "Looks good" at bounding box center [448, 223] width 45 height 19
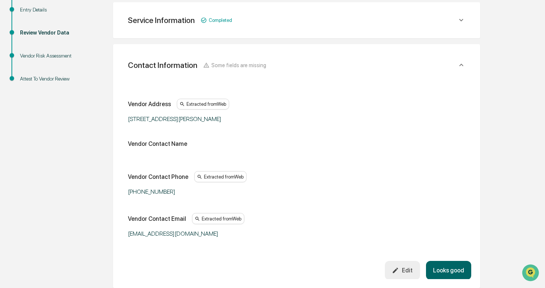
scroll to position [131, 0]
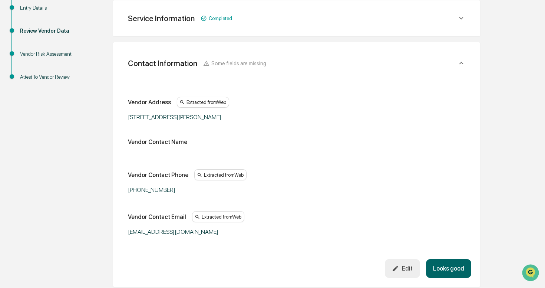
click at [448, 271] on button "Looks good" at bounding box center [448, 268] width 45 height 19
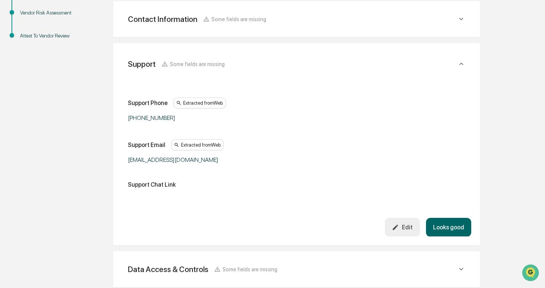
scroll to position [173, 0]
click at [440, 226] on button "Looks good" at bounding box center [448, 226] width 45 height 19
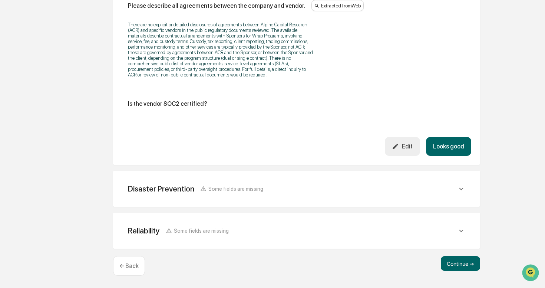
scroll to position [1115, 0]
click at [445, 147] on button "Looks good" at bounding box center [448, 146] width 45 height 19
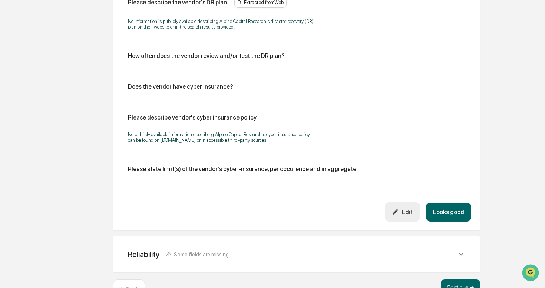
scroll to position [388, 0]
click at [448, 221] on button "Looks good" at bounding box center [448, 211] width 45 height 19
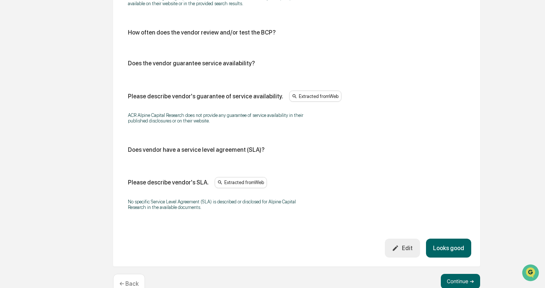
scroll to position [479, 0]
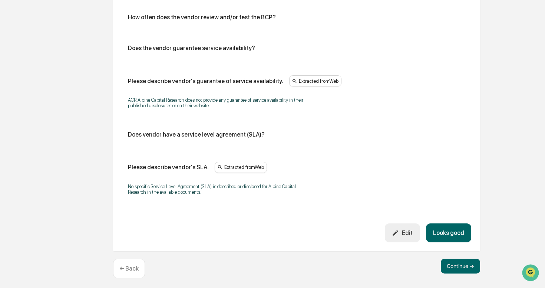
click at [446, 231] on button "Looks good" at bounding box center [448, 232] width 45 height 19
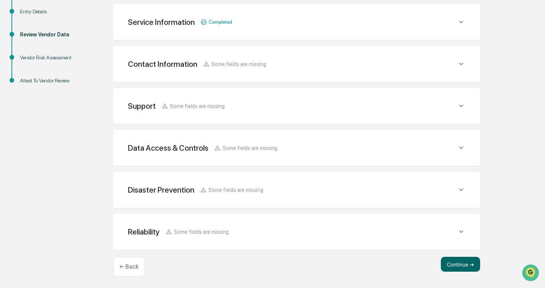
scroll to position [127, 0]
click at [454, 263] on button "Continue ➔" at bounding box center [460, 264] width 39 height 15
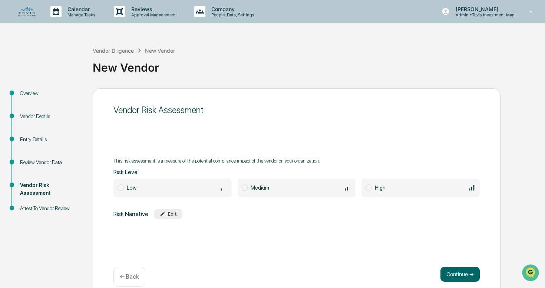
scroll to position [11, 0]
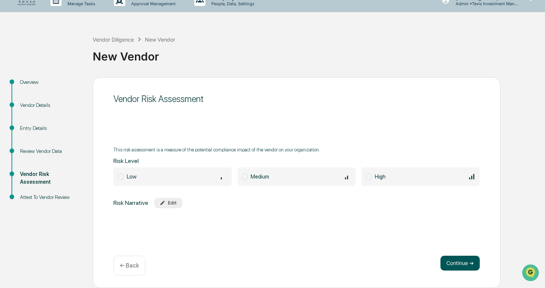
click at [459, 266] on button "Continue ➔" at bounding box center [459, 262] width 39 height 15
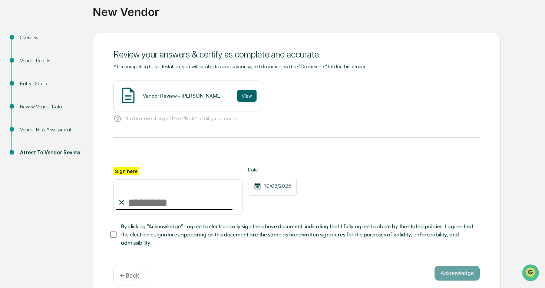
scroll to position [65, 0]
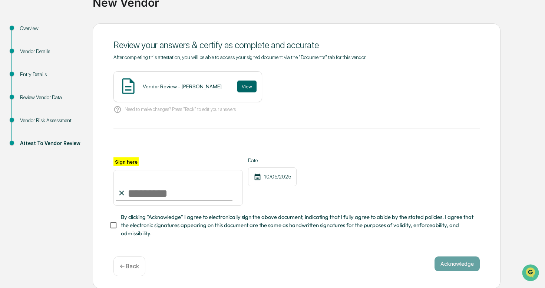
click at [132, 266] on p "← Back" at bounding box center [129, 266] width 19 height 7
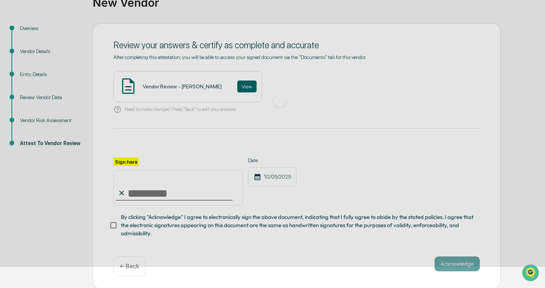
scroll to position [11, 0]
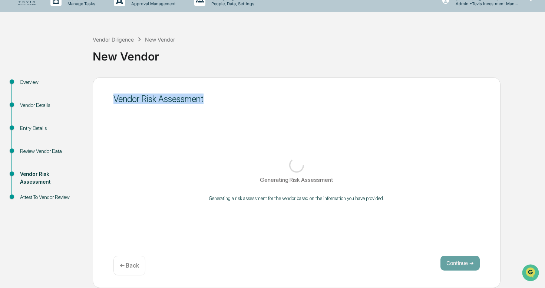
drag, startPoint x: 113, startPoint y: 99, endPoint x: 212, endPoint y: 110, distance: 100.0
click at [212, 110] on div "Vendor Risk Assessment Generating Risk Assessment Generating a risk assessment …" at bounding box center [297, 182] width 408 height 211
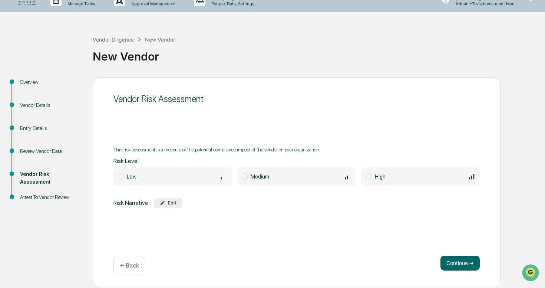
click at [246, 176] on span at bounding box center [245, 176] width 6 height 7
click at [176, 204] on div "Edit" at bounding box center [168, 203] width 17 height 6
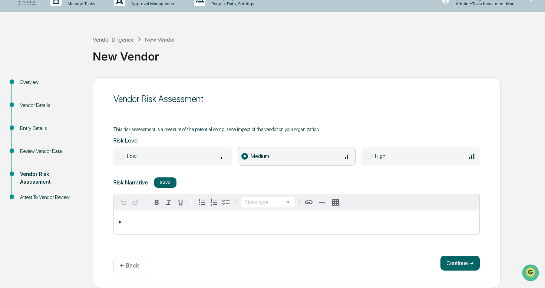
click at [190, 218] on div "*" at bounding box center [297, 222] width 366 height 24
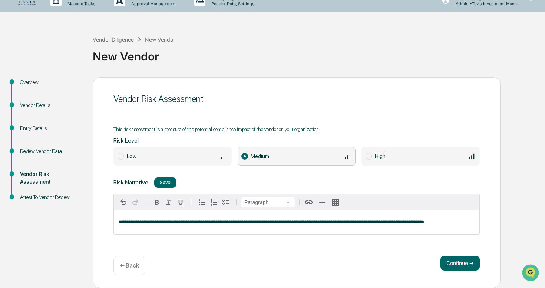
scroll to position [9, 0]
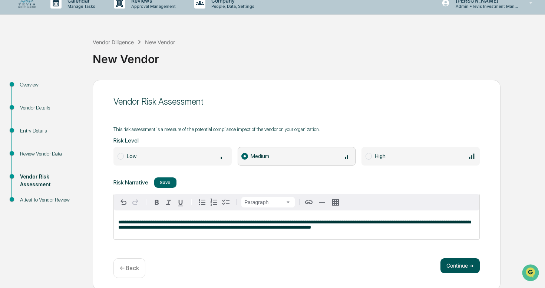
click at [458, 268] on button "Continue ➔" at bounding box center [459, 265] width 39 height 15
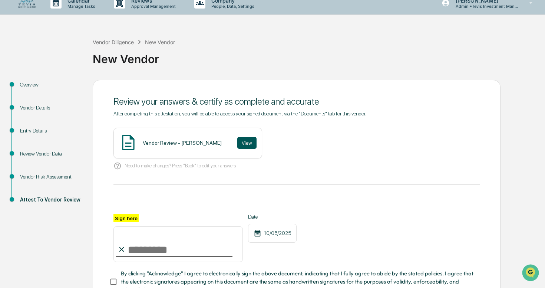
click at [237, 147] on button "View" at bounding box center [246, 143] width 19 height 12
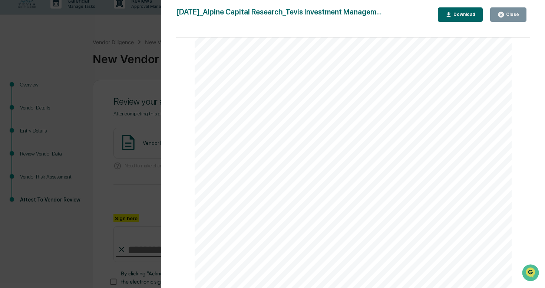
scroll to position [1161, 0]
click at [506, 17] on div "Close" at bounding box center [509, 14] width 22 height 7
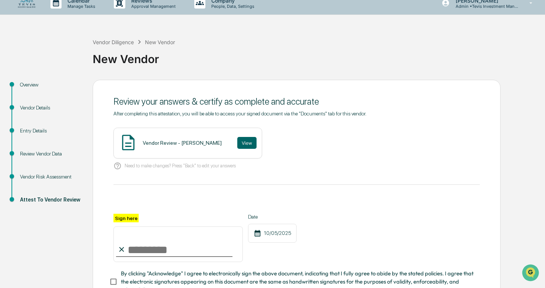
click at [143, 246] on input "Sign here" at bounding box center [177, 244] width 129 height 36
type input "**********"
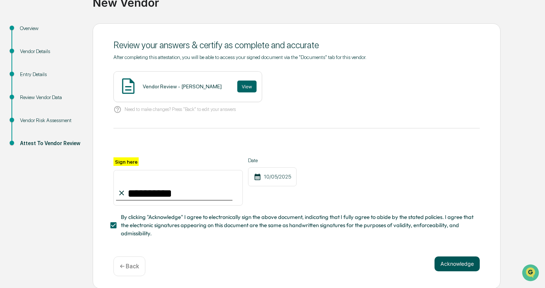
click at [453, 262] on button "Acknowledge" at bounding box center [457, 263] width 45 height 15
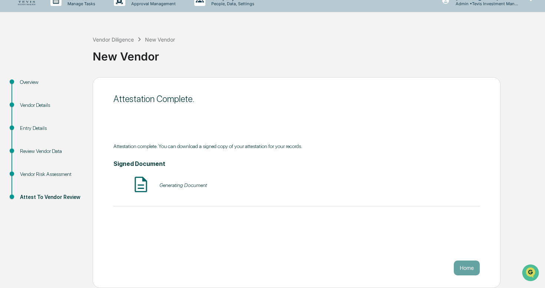
scroll to position [11, 0]
click at [464, 267] on button "Home" at bounding box center [467, 267] width 26 height 15
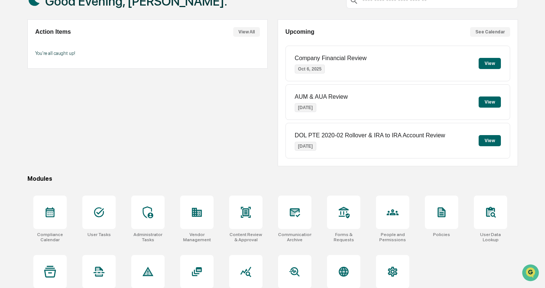
scroll to position [53, 0]
click at [194, 211] on icon at bounding box center [197, 212] width 12 height 12
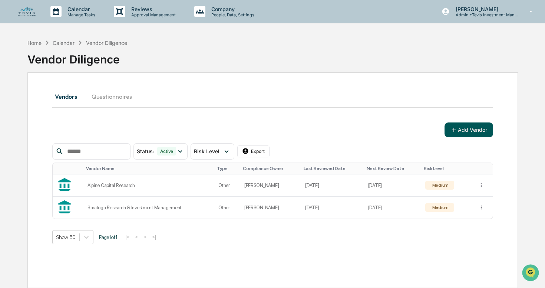
click at [462, 132] on button "Add Vendor" at bounding box center [469, 129] width 49 height 15
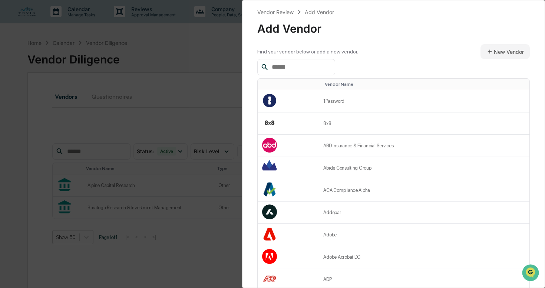
click at [342, 66] on div at bounding box center [393, 67] width 273 height 16
click at [317, 67] on input "text" at bounding box center [300, 67] width 63 height 10
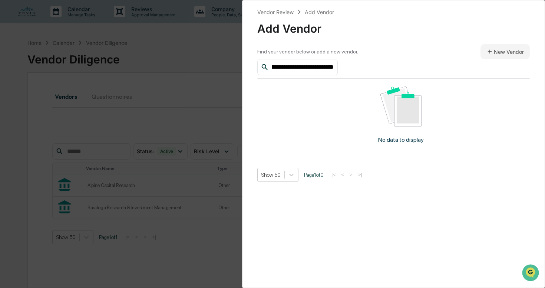
scroll to position [0, 22]
type input "**********"
click at [504, 58] on button "New Vendor" at bounding box center [505, 51] width 49 height 15
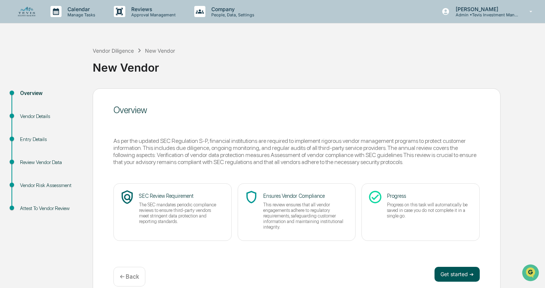
click at [453, 276] on button "Get started ➔" at bounding box center [457, 274] width 45 height 15
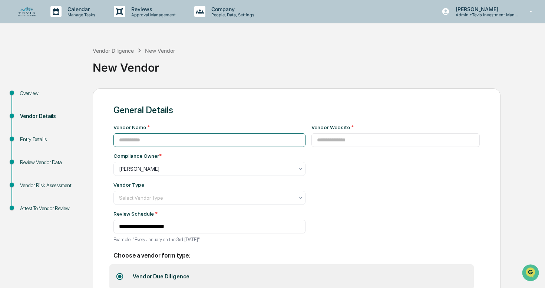
click at [186, 141] on input at bounding box center [209, 140] width 192 height 14
type input "**********"
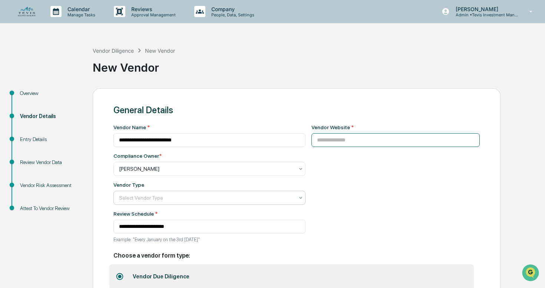
click at [323, 141] on input at bounding box center [395, 140] width 169 height 14
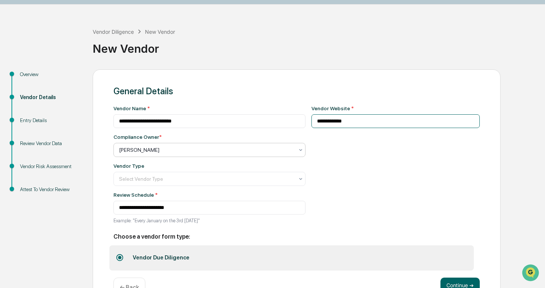
scroll to position [22, 0]
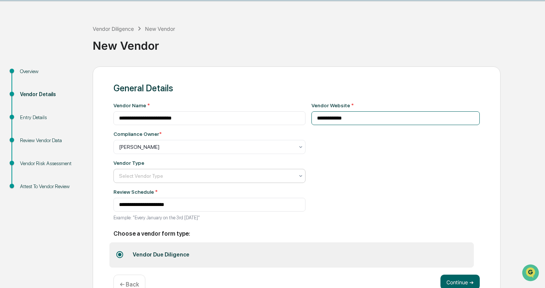
type input "**********"
click at [230, 172] on div at bounding box center [206, 175] width 175 height 7
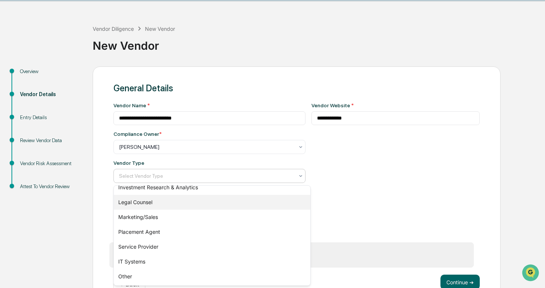
scroll to position [95, 0]
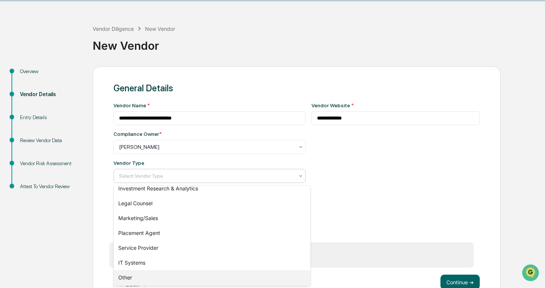
click at [148, 275] on div "Other" at bounding box center [212, 277] width 197 height 15
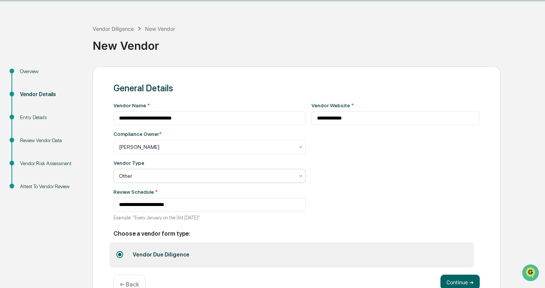
scroll to position [42, 0]
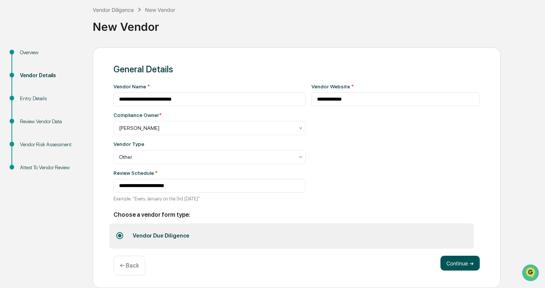
click at [457, 265] on button "Continue ➔" at bounding box center [459, 262] width 39 height 15
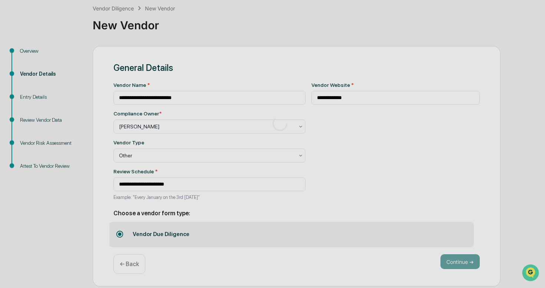
scroll to position [11, 0]
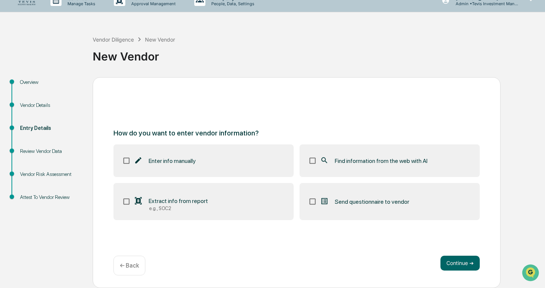
click at [457, 265] on button "Continue ➔" at bounding box center [459, 262] width 39 height 15
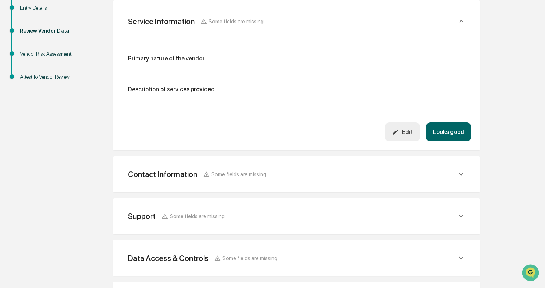
scroll to position [241, 0]
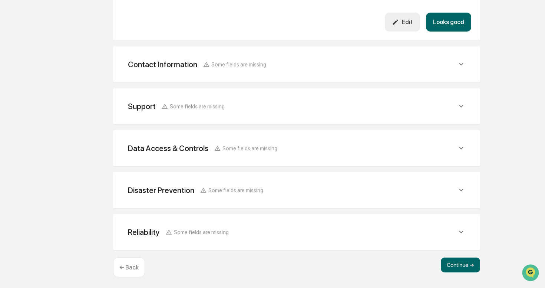
click at [133, 265] on p "← Back" at bounding box center [128, 267] width 19 height 7
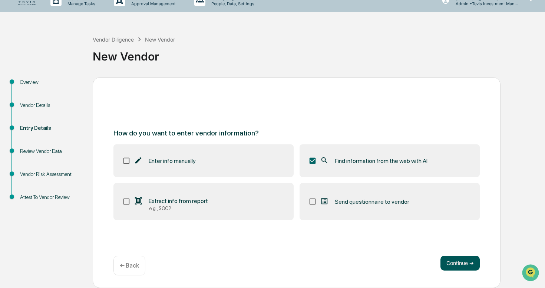
click at [461, 266] on button "Continue ➔" at bounding box center [459, 262] width 39 height 15
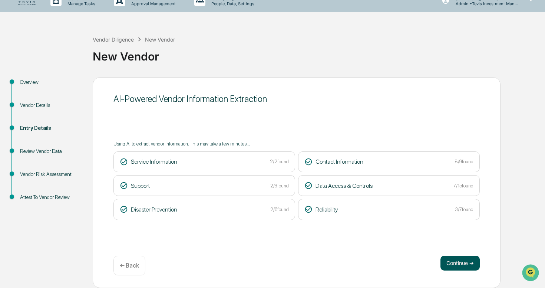
click at [454, 264] on button "Continue ➔" at bounding box center [459, 262] width 39 height 15
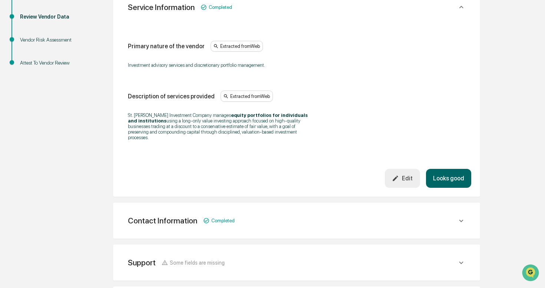
scroll to position [144, 0]
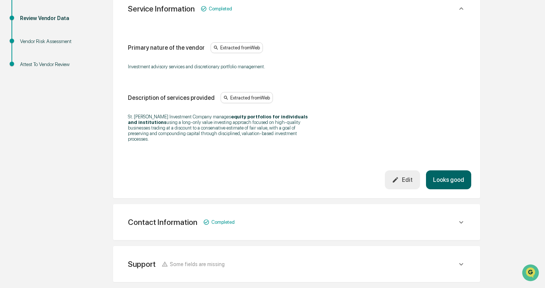
click at [454, 182] on button "Looks good" at bounding box center [448, 179] width 45 height 19
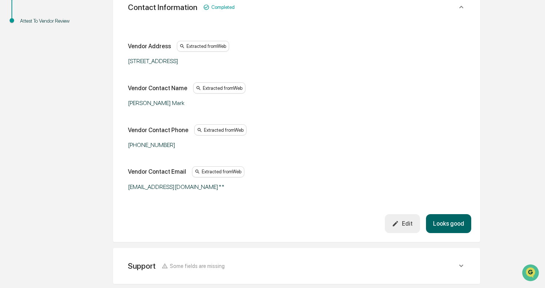
scroll to position [189, 0]
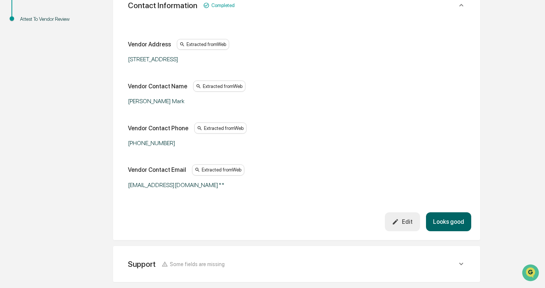
click at [402, 222] on div "Edit" at bounding box center [402, 221] width 21 height 7
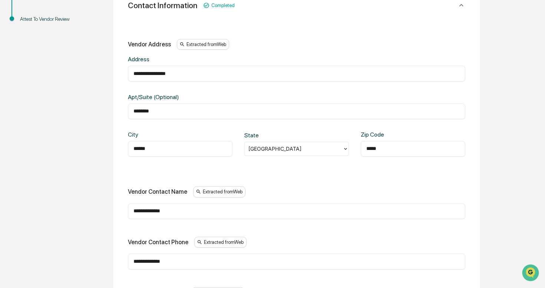
scroll to position [220, 0]
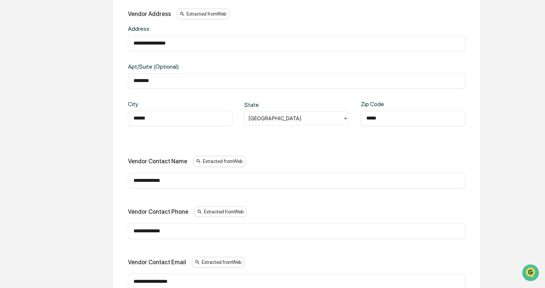
click at [208, 178] on input "**********" at bounding box center [296, 180] width 326 height 7
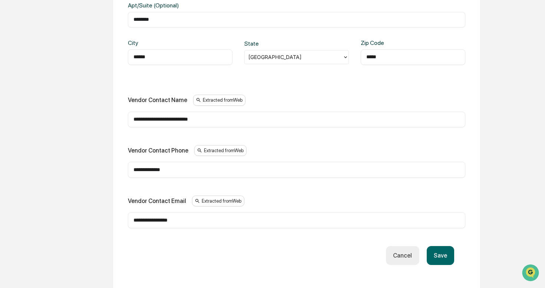
scroll to position [281, 0]
type input "**********"
click at [438, 251] on button "Save" at bounding box center [440, 254] width 27 height 19
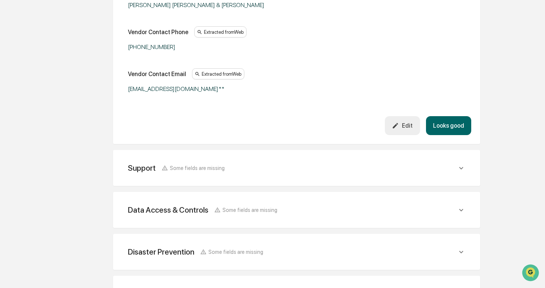
click at [448, 125] on button "Looks good" at bounding box center [448, 125] width 45 height 19
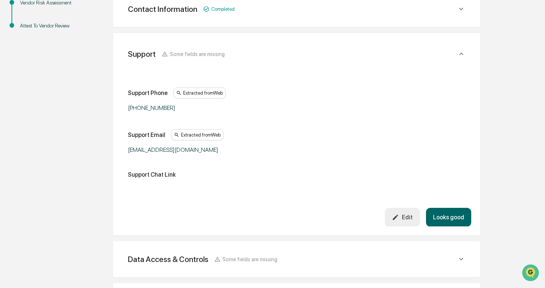
scroll to position [173, 0]
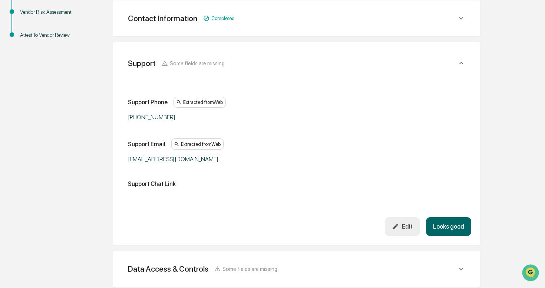
click at [446, 223] on button "Looks good" at bounding box center [448, 226] width 45 height 19
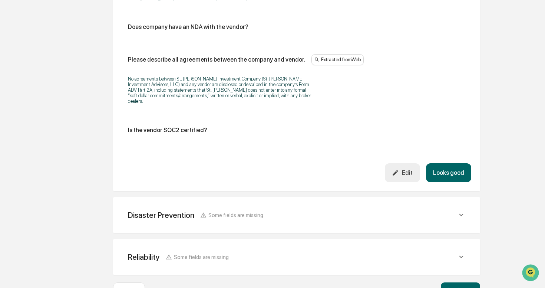
scroll to position [871, 0]
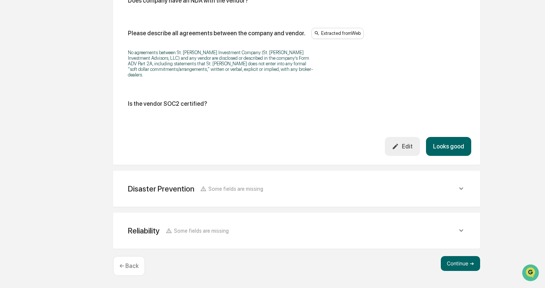
click at [455, 152] on button "Looks good" at bounding box center [448, 146] width 45 height 19
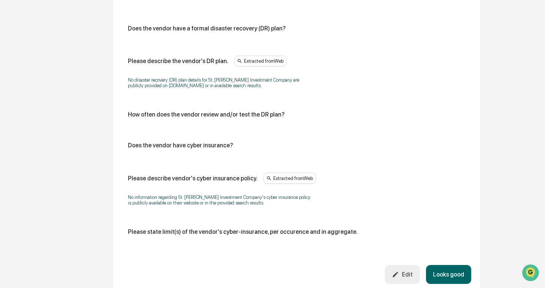
scroll to position [413, 0]
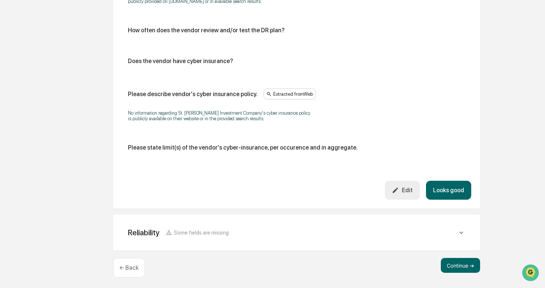
click at [451, 192] on button "Looks good" at bounding box center [448, 190] width 45 height 19
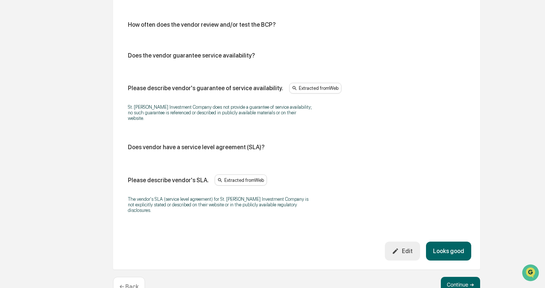
scroll to position [476, 0]
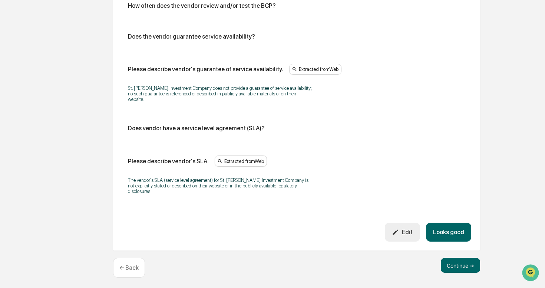
click at [446, 234] on button "Looks good" at bounding box center [448, 231] width 45 height 19
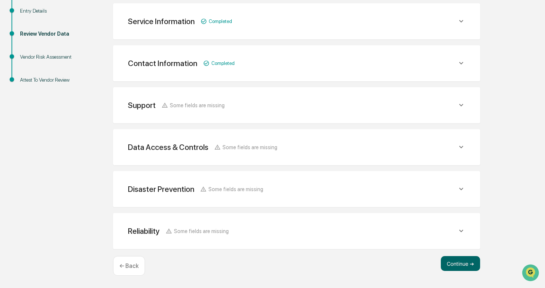
scroll to position [127, 0]
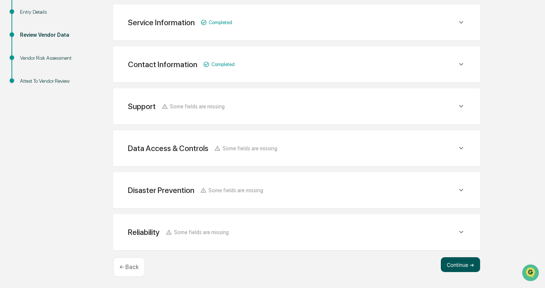
click at [460, 266] on button "Continue ➔" at bounding box center [460, 264] width 39 height 15
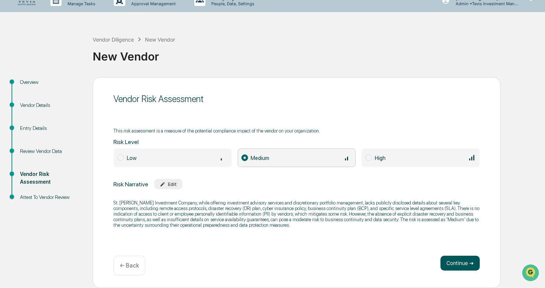
click at [455, 266] on button "Continue ➔" at bounding box center [459, 262] width 39 height 15
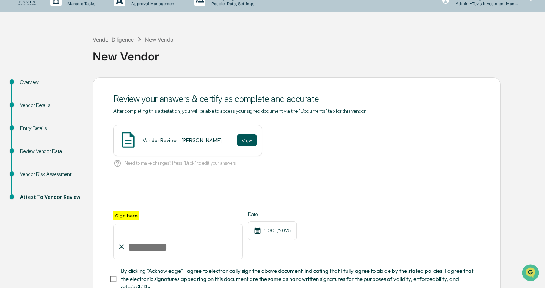
click at [237, 143] on button "View" at bounding box center [246, 140] width 19 height 12
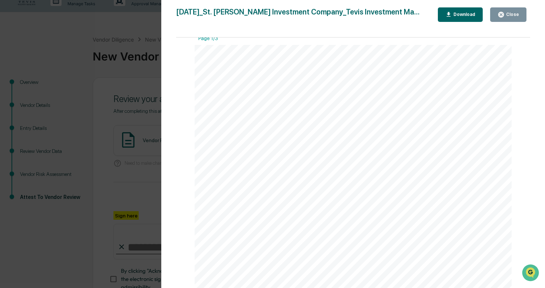
scroll to position [0, 0]
click at [515, 15] on div "Close" at bounding box center [512, 14] width 14 height 5
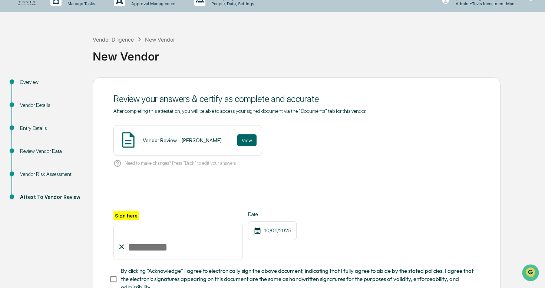
click at [144, 243] on input "Sign here" at bounding box center [177, 242] width 129 height 36
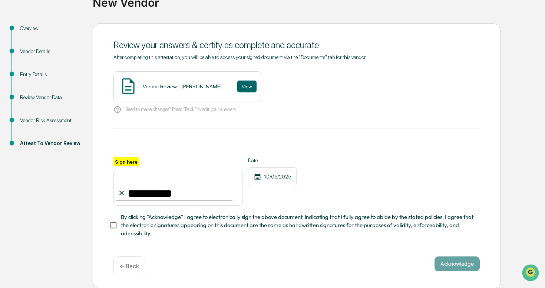
type input "**********"
click at [456, 262] on button "Acknowledge" at bounding box center [457, 263] width 45 height 15
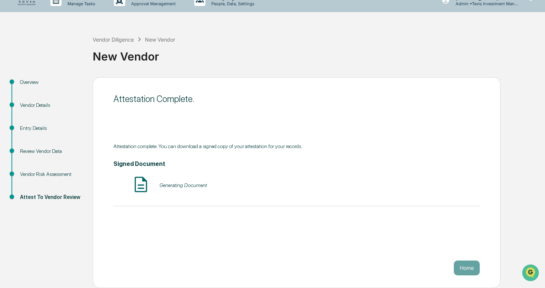
scroll to position [11, 0]
click at [467, 267] on button "Home" at bounding box center [467, 267] width 26 height 15
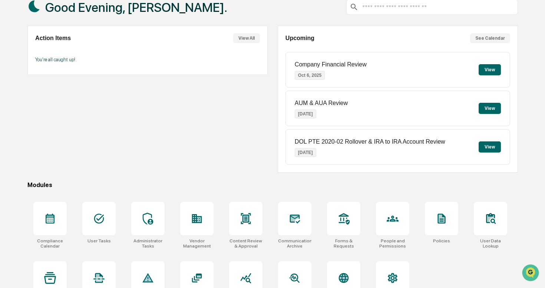
scroll to position [72, 0]
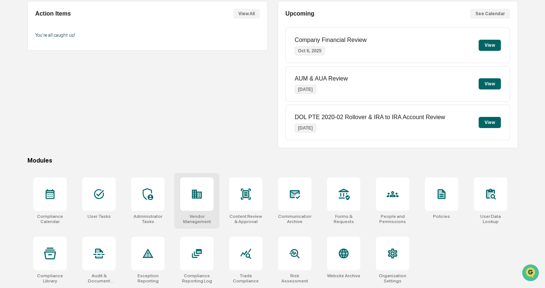
click at [196, 198] on icon at bounding box center [197, 194] width 12 height 12
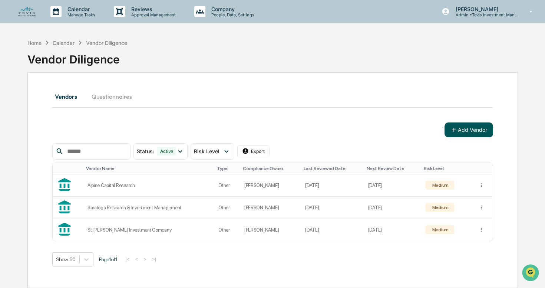
click at [478, 127] on button "Add Vendor" at bounding box center [469, 129] width 49 height 15
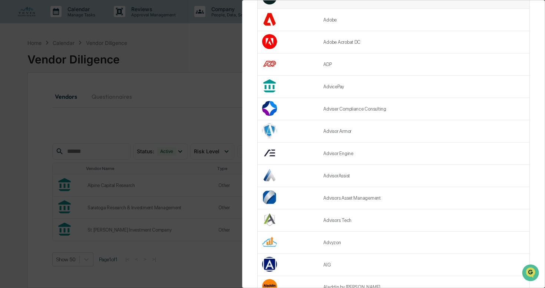
scroll to position [216, 0]
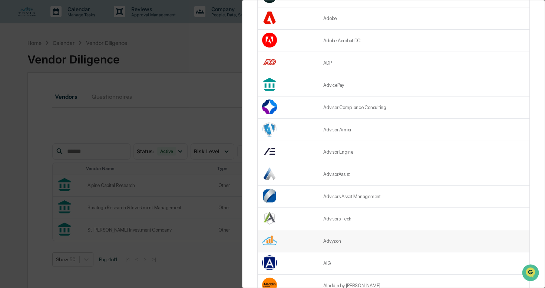
click at [321, 242] on td "Advyzon" at bounding box center [424, 241] width 211 height 22
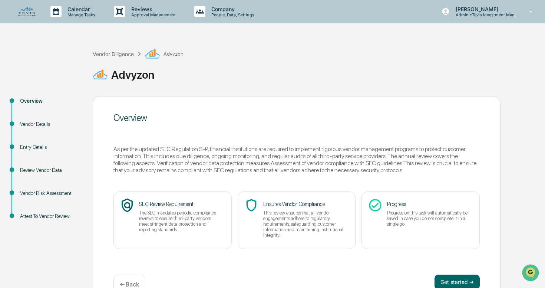
scroll to position [19, 0]
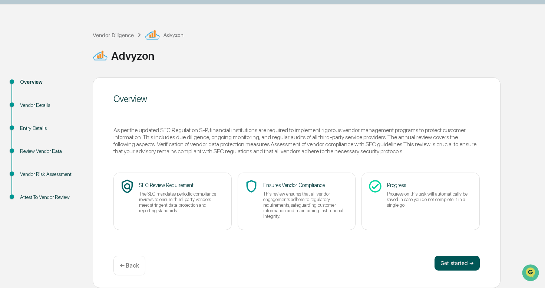
click at [457, 266] on button "Get started ➔" at bounding box center [457, 262] width 45 height 15
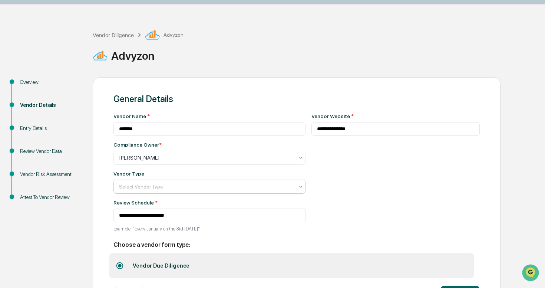
click at [205, 182] on div "Select Vendor Type" at bounding box center [206, 186] width 182 height 10
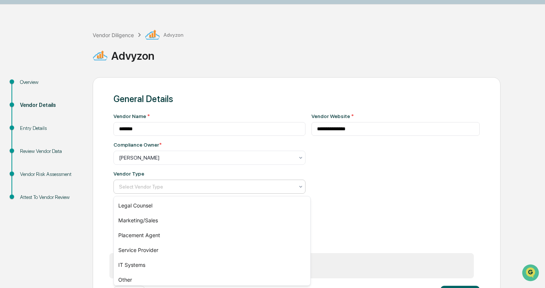
scroll to position [106, 0]
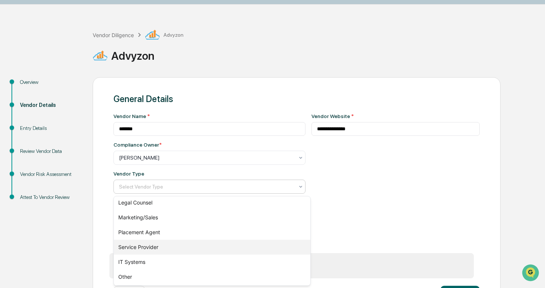
click at [159, 246] on div "Service Provider" at bounding box center [212, 247] width 197 height 15
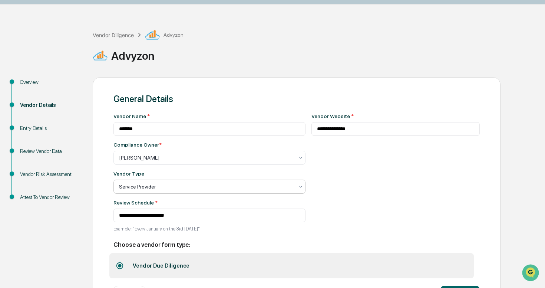
scroll to position [50, 0]
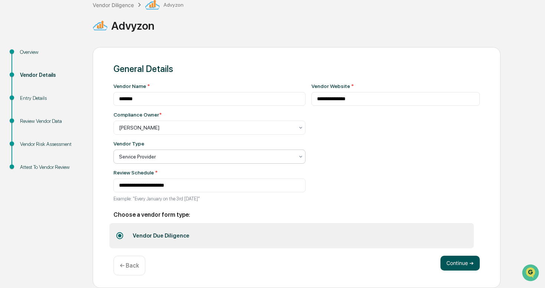
click at [461, 268] on button "Continue ➔" at bounding box center [459, 262] width 39 height 15
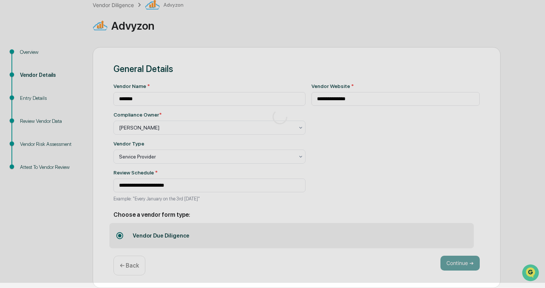
scroll to position [19, 0]
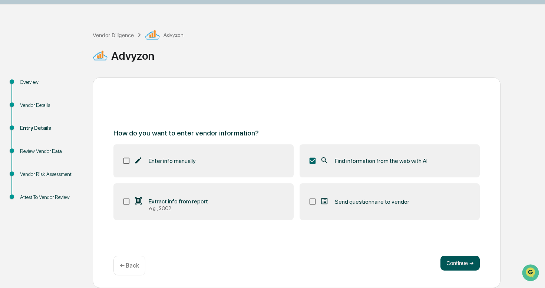
click at [460, 264] on button "Continue ➔" at bounding box center [459, 262] width 39 height 15
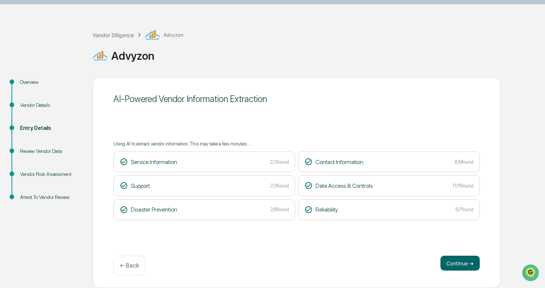
click at [460, 264] on button "Continue ➔" at bounding box center [459, 262] width 39 height 15
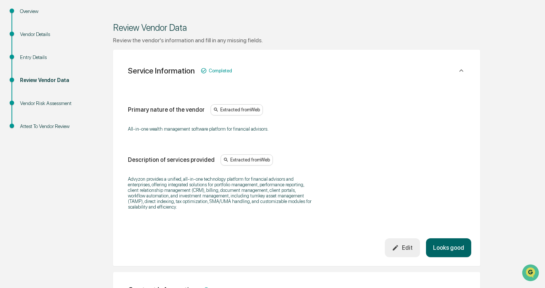
scroll to position [90, 0]
click at [447, 248] on button "Looks good" at bounding box center [448, 246] width 45 height 19
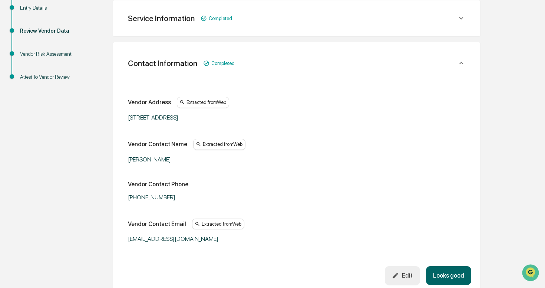
click at [450, 275] on button "Looks good" at bounding box center [448, 275] width 45 height 19
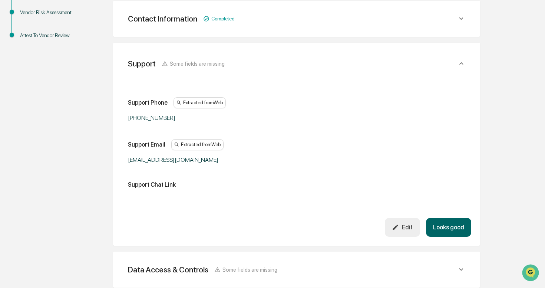
click at [448, 225] on button "Looks good" at bounding box center [448, 227] width 45 height 19
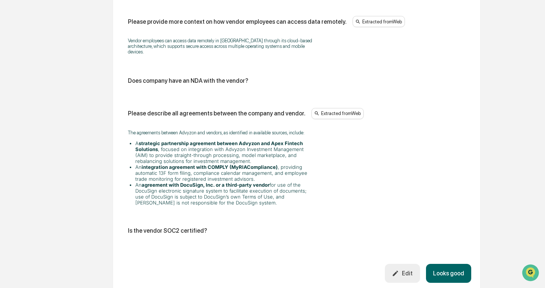
scroll to position [1079, 0]
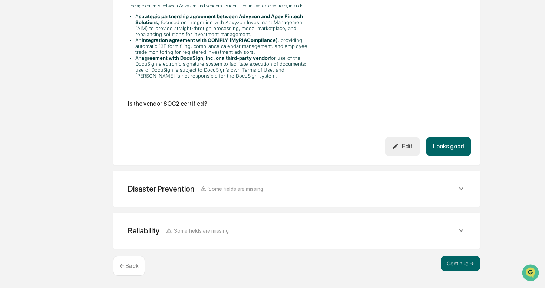
click at [446, 147] on button "Looks good" at bounding box center [448, 146] width 45 height 19
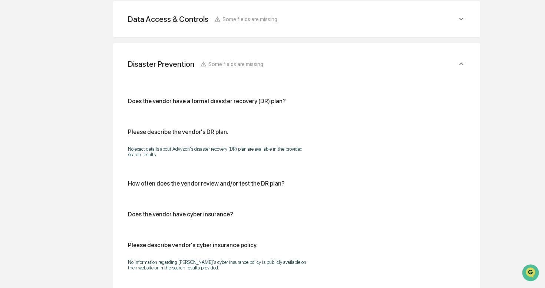
scroll to position [413, 0]
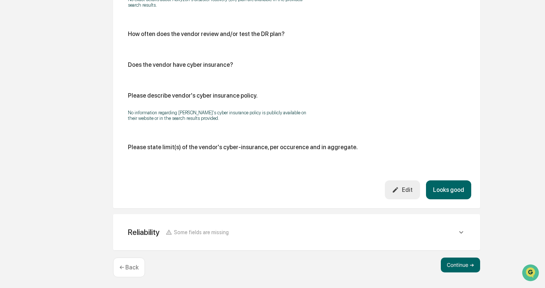
click at [448, 187] on button "Looks good" at bounding box center [448, 189] width 45 height 19
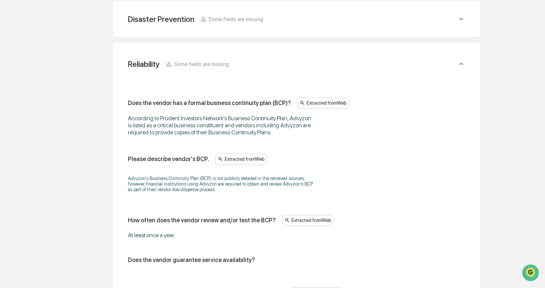
scroll to position [524, 0]
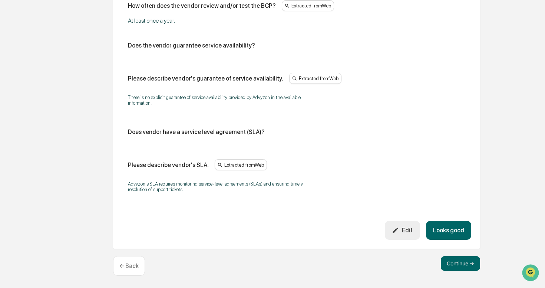
click at [451, 232] on button "Looks good" at bounding box center [448, 230] width 45 height 19
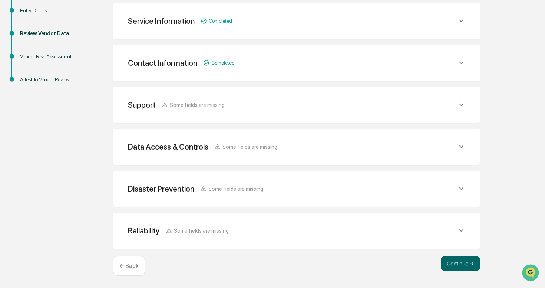
scroll to position [135, 0]
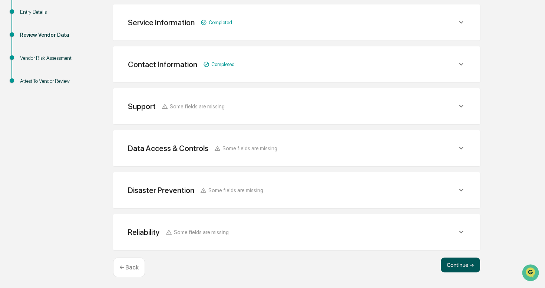
click at [459, 265] on button "Continue ➔" at bounding box center [460, 264] width 39 height 15
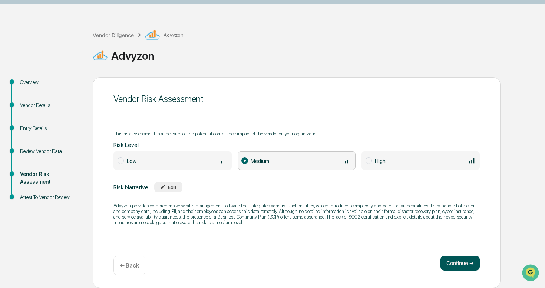
click at [459, 263] on button "Continue ➔" at bounding box center [459, 262] width 39 height 15
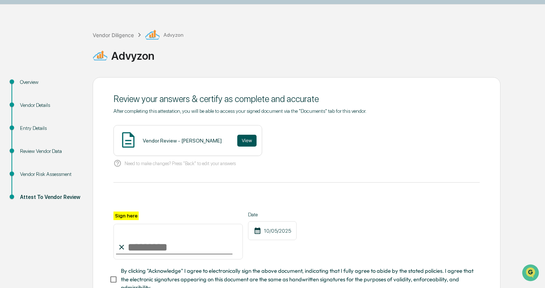
click at [237, 142] on button "View" at bounding box center [246, 141] width 19 height 12
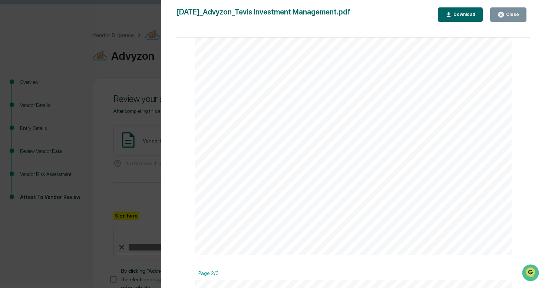
scroll to position [263, 0]
click at [511, 18] on button "Close" at bounding box center [508, 14] width 36 height 14
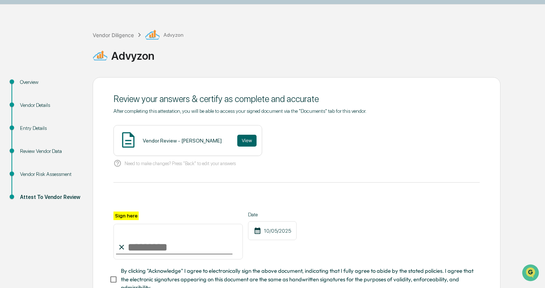
click at [136, 247] on input "Sign here" at bounding box center [177, 242] width 129 height 36
type input "**********"
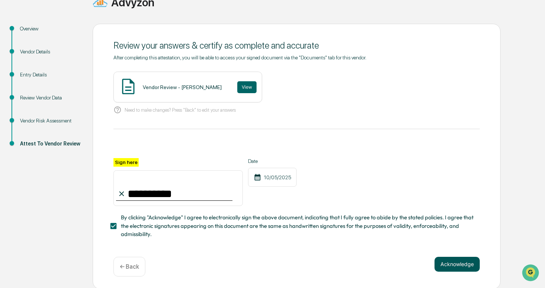
click at [460, 264] on button "Acknowledge" at bounding box center [457, 264] width 45 height 15
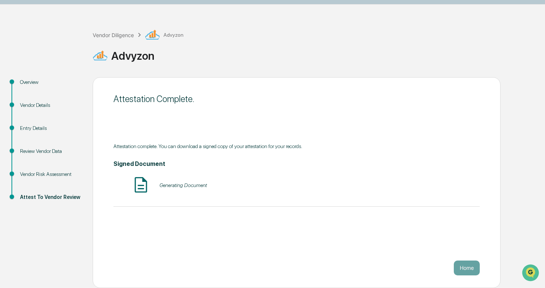
scroll to position [19, 0]
click at [467, 267] on button "Home" at bounding box center [467, 267] width 26 height 15
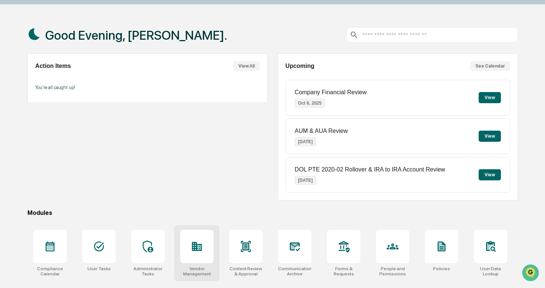
click at [196, 251] on icon at bounding box center [197, 246] width 10 height 9
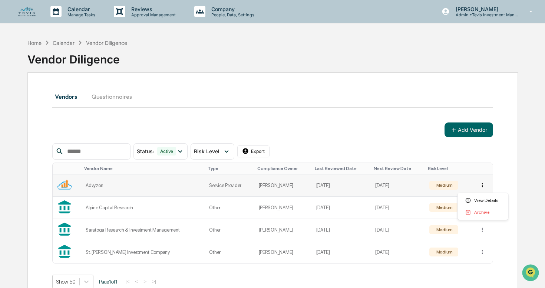
click at [484, 184] on html "Calendar Manage Tasks Reviews Approval Management Company People, Data, Setting…" at bounding box center [272, 144] width 545 height 288
click at [480, 201] on div "View Details" at bounding box center [482, 200] width 47 height 12
click at [452, 128] on icon at bounding box center [454, 129] width 7 height 7
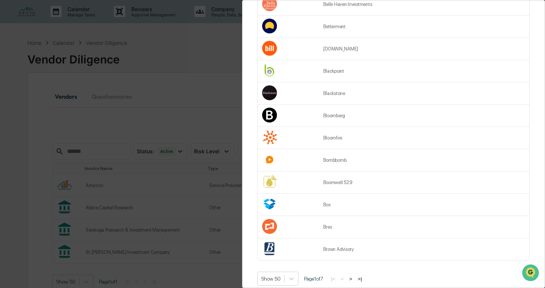
scroll to position [1, 0]
click at [364, 275] on button ">|" at bounding box center [360, 278] width 9 height 6
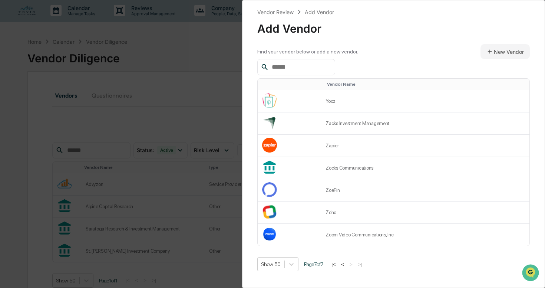
click at [346, 262] on button "<" at bounding box center [342, 264] width 7 height 6
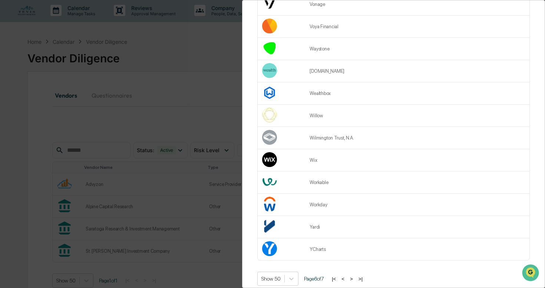
scroll to position [35, 0]
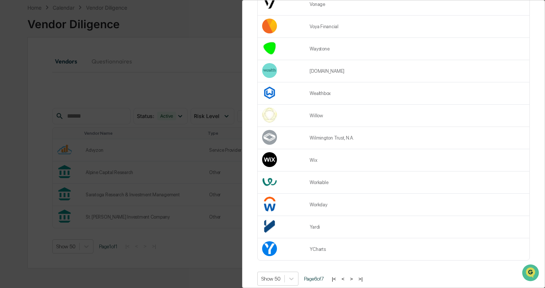
click at [347, 275] on button "<" at bounding box center [342, 278] width 7 height 6
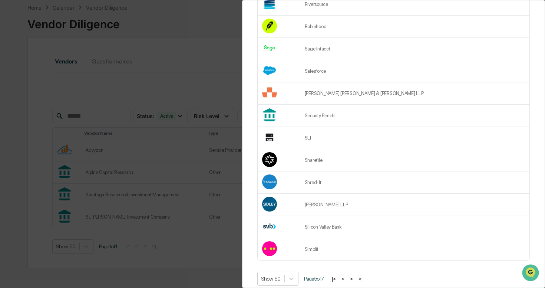
click at [347, 275] on button "<" at bounding box center [342, 278] width 7 height 6
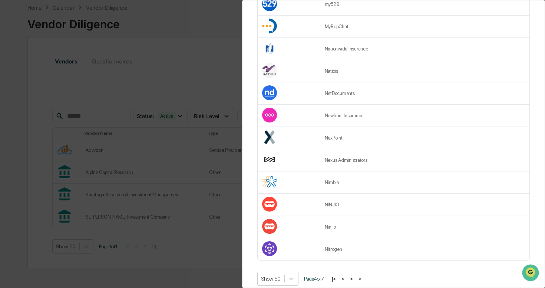
click at [347, 275] on button "<" at bounding box center [342, 278] width 7 height 6
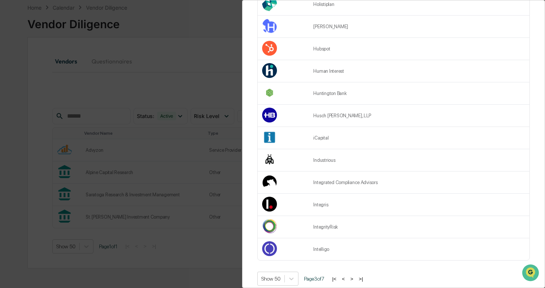
click at [347, 275] on button "<" at bounding box center [343, 278] width 7 height 6
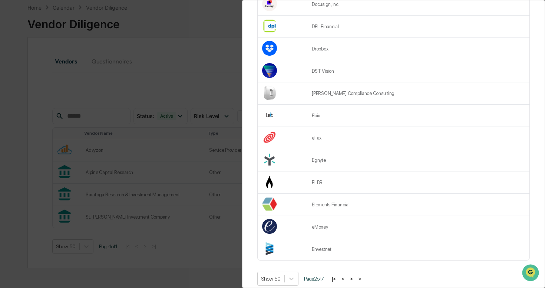
click at [347, 275] on button "<" at bounding box center [342, 278] width 7 height 6
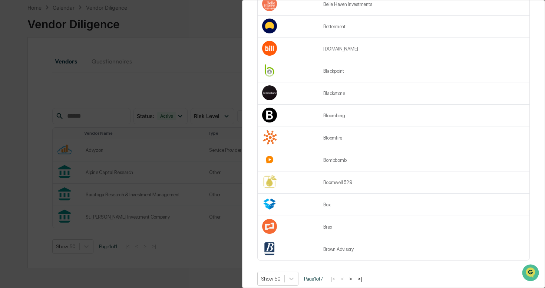
click at [354, 275] on button ">" at bounding box center [350, 278] width 7 height 6
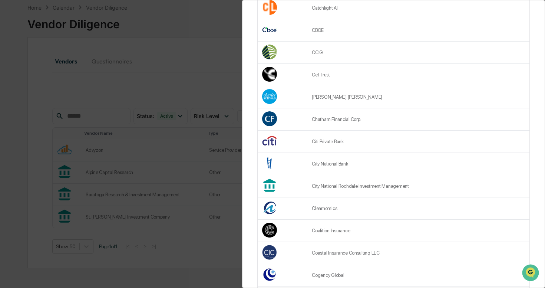
scroll to position [227, 0]
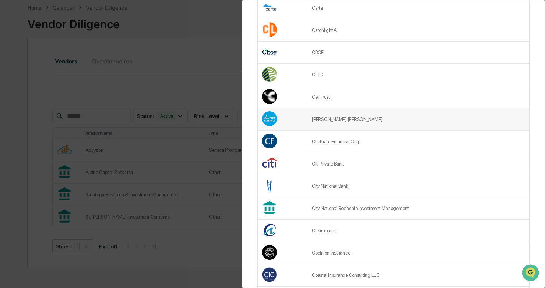
click at [334, 114] on td "[PERSON_NAME] [PERSON_NAME]" at bounding box center [418, 119] width 222 height 22
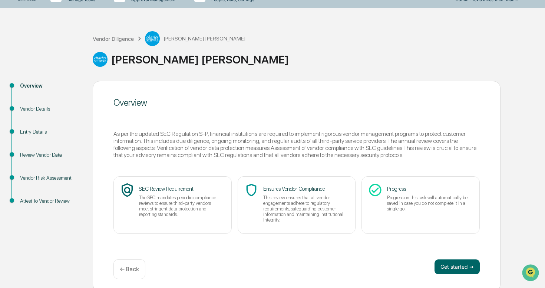
scroll to position [19, 0]
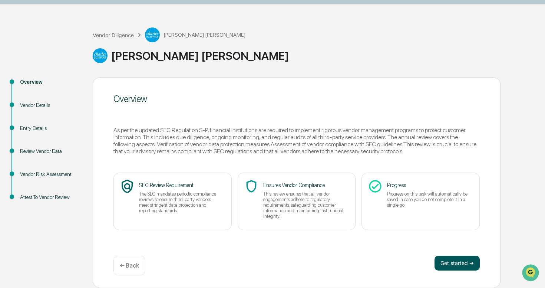
click at [458, 261] on button "Get started ➔" at bounding box center [457, 262] width 45 height 15
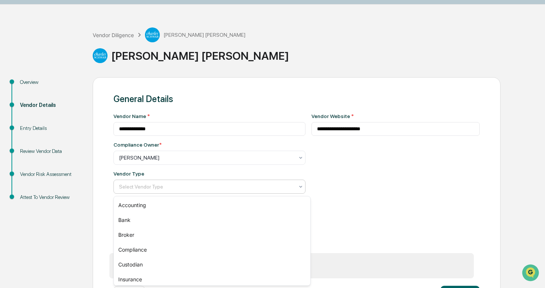
click at [206, 185] on div at bounding box center [206, 186] width 175 height 7
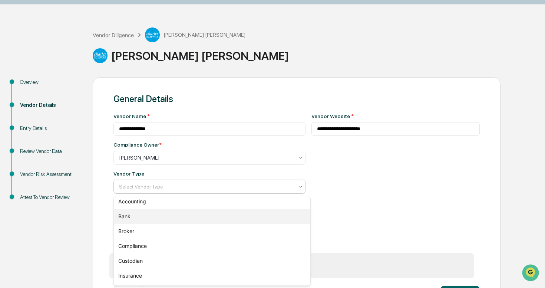
scroll to position [6, 0]
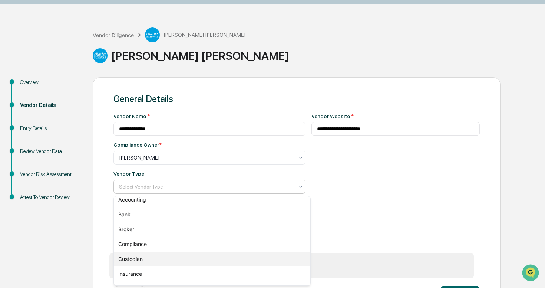
click at [189, 258] on div "Custodian" at bounding box center [212, 258] width 197 height 15
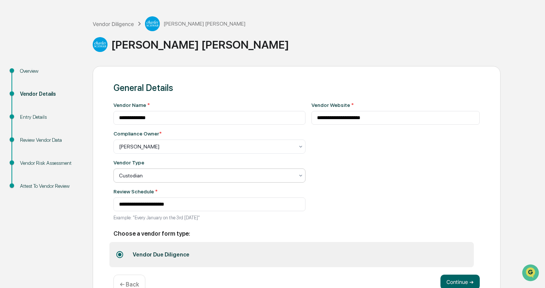
scroll to position [50, 0]
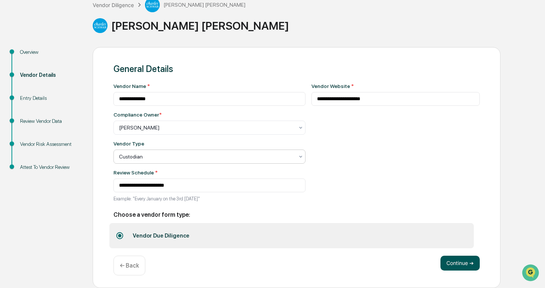
click at [461, 262] on button "Continue ➔" at bounding box center [459, 262] width 39 height 15
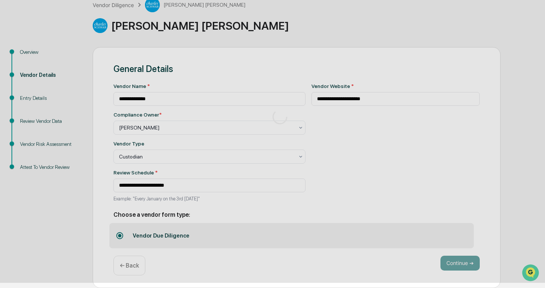
scroll to position [19, 0]
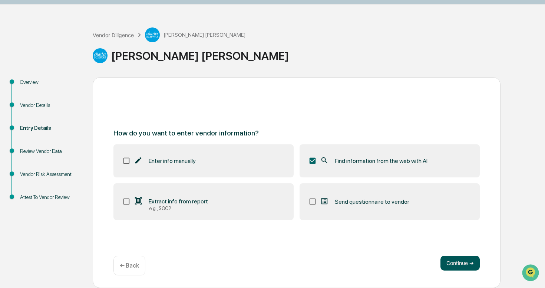
click at [461, 263] on button "Continue ➔" at bounding box center [459, 262] width 39 height 15
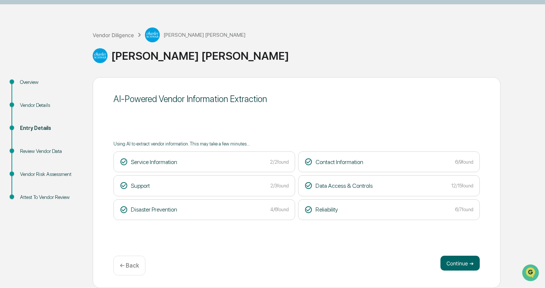
click at [461, 263] on button "Continue ➔" at bounding box center [459, 262] width 39 height 15
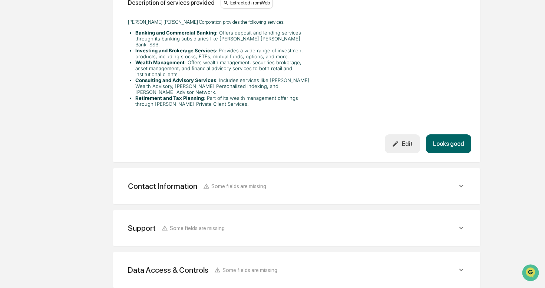
click at [440, 134] on button "Looks good" at bounding box center [448, 143] width 45 height 19
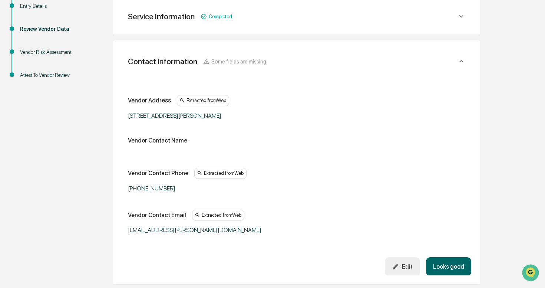
scroll to position [139, 0]
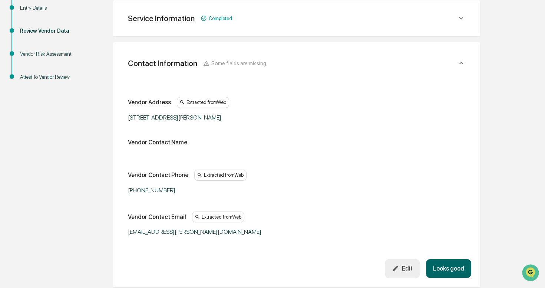
click at [449, 266] on button "Looks good" at bounding box center [448, 268] width 45 height 19
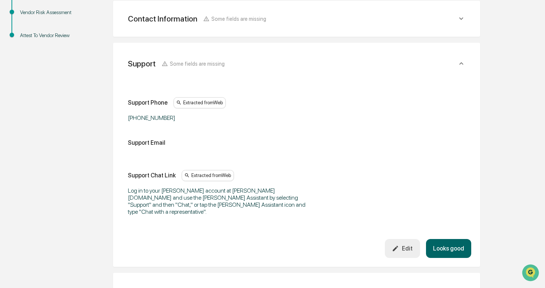
click at [449, 242] on button "Looks good" at bounding box center [448, 248] width 45 height 19
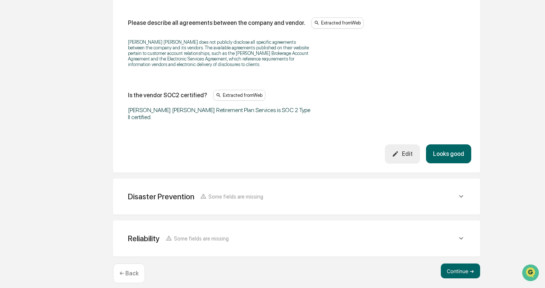
click at [444, 162] on button "Looks good" at bounding box center [448, 153] width 45 height 19
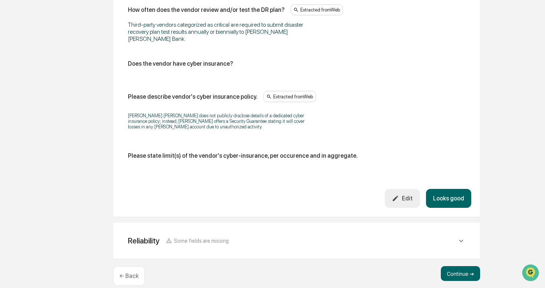
click at [443, 192] on button "Looks good" at bounding box center [448, 198] width 45 height 19
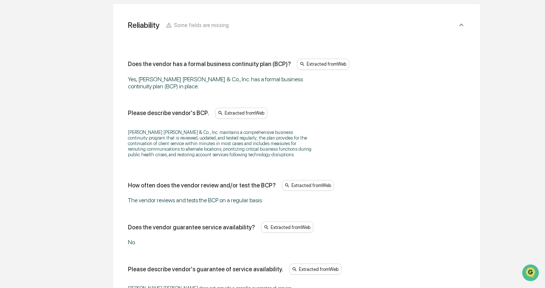
click at [443, 162] on div "[PERSON_NAME] [PERSON_NAME] & Co., Inc. maintains a comprehensive business cont…" at bounding box center [296, 143] width 337 height 37
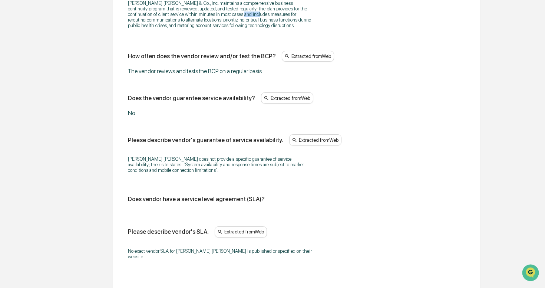
scroll to position [537, 0]
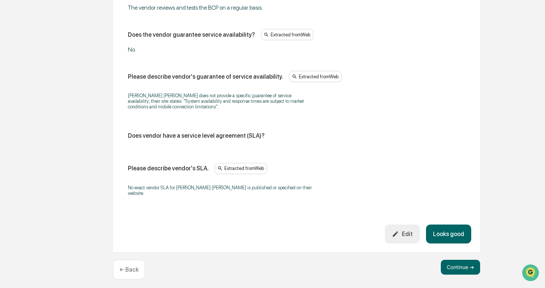
click at [432, 230] on button "Looks good" at bounding box center [448, 233] width 45 height 19
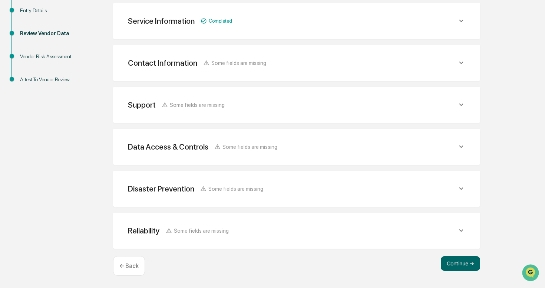
scroll to position [135, 0]
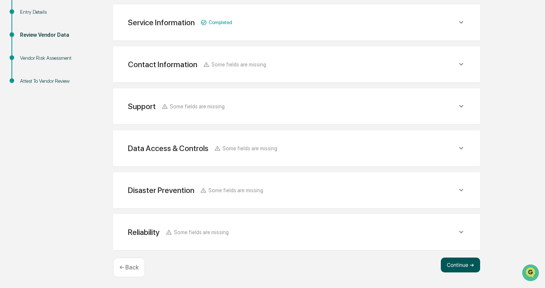
click at [456, 262] on button "Continue ➔" at bounding box center [460, 264] width 39 height 15
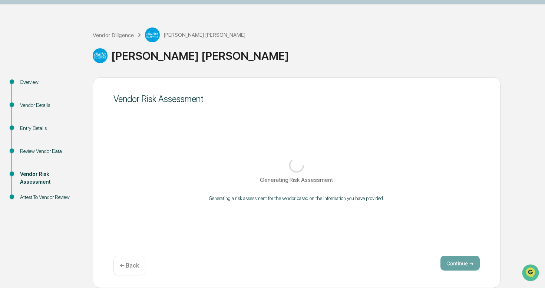
scroll to position [19, 0]
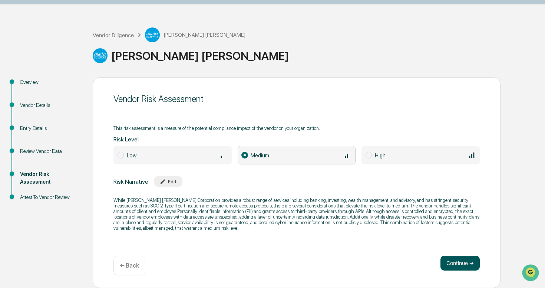
click at [459, 263] on button "Continue ➔" at bounding box center [459, 262] width 39 height 15
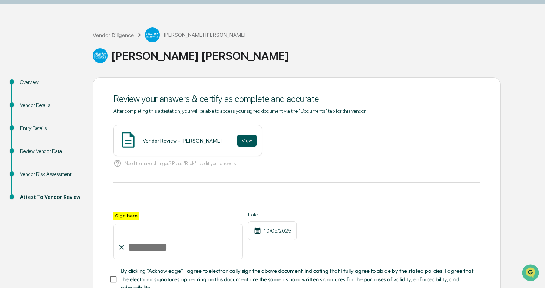
click at [237, 142] on button "View" at bounding box center [246, 141] width 19 height 12
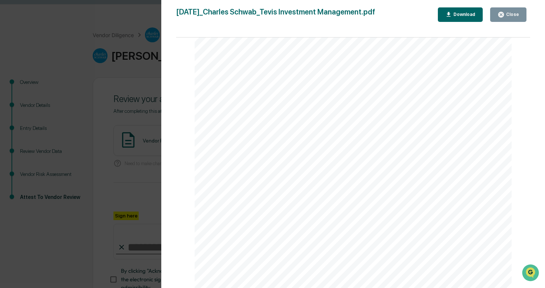
scroll to position [0, 0]
click at [507, 20] on button "Close" at bounding box center [508, 14] width 36 height 14
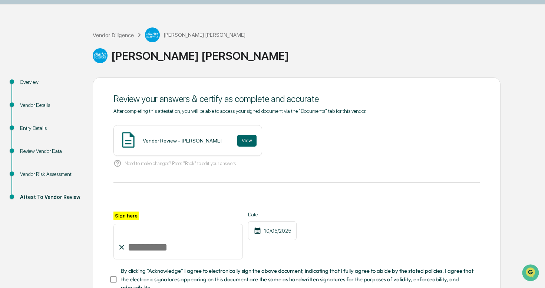
click at [135, 242] on input "Sign here" at bounding box center [177, 242] width 129 height 36
type input "**********"
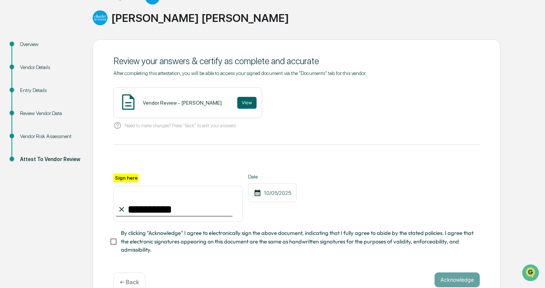
scroll to position [72, 0]
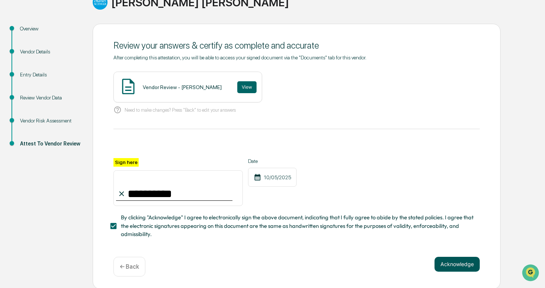
click at [456, 263] on button "Acknowledge" at bounding box center [457, 264] width 45 height 15
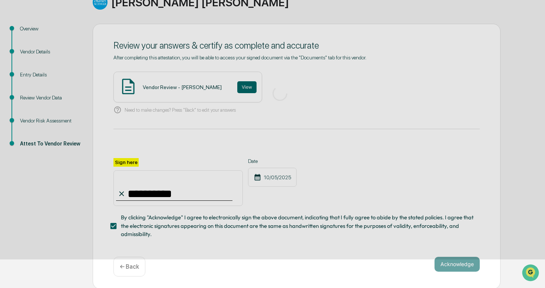
scroll to position [19, 0]
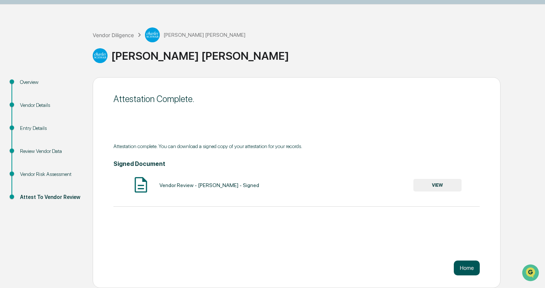
click at [469, 269] on button "Home" at bounding box center [467, 267] width 26 height 15
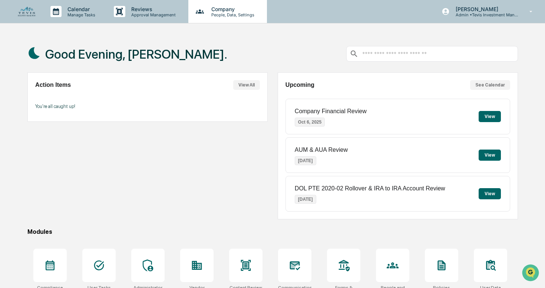
click at [222, 7] on p "Company" at bounding box center [231, 9] width 53 height 6
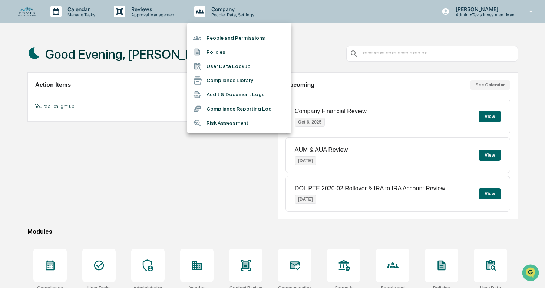
click at [220, 33] on li "People and Permissions" at bounding box center [239, 38] width 104 height 14
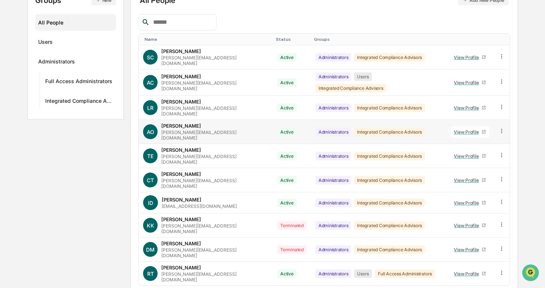
scroll to position [99, 0]
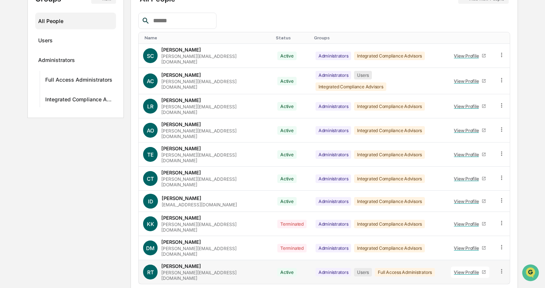
click at [468, 269] on div "View Profile" at bounding box center [468, 272] width 28 height 6
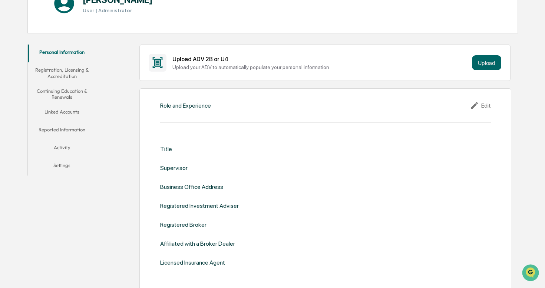
click at [68, 110] on button "Linked Accounts" at bounding box center [62, 113] width 68 height 18
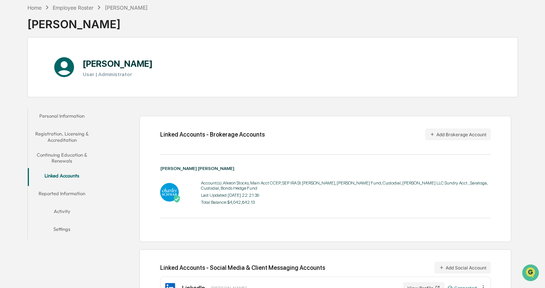
scroll to position [62, 0]
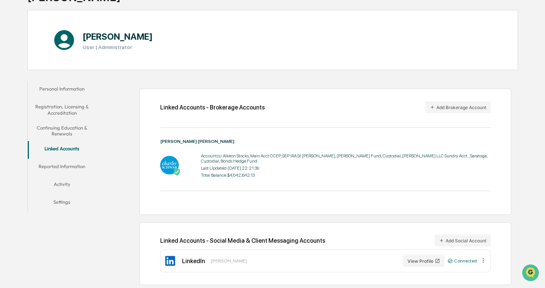
click at [209, 169] on div "Last Updated: [DATE] 22:21:39" at bounding box center [346, 167] width 290 height 5
click at [172, 164] on img at bounding box center [169, 165] width 19 height 19
click at [220, 164] on div "Account(s): Alkeon Stocks, Main Acct CCEP, SEP IRA St [PERSON_NAME], [PERSON_NA…" at bounding box center [346, 165] width 290 height 28
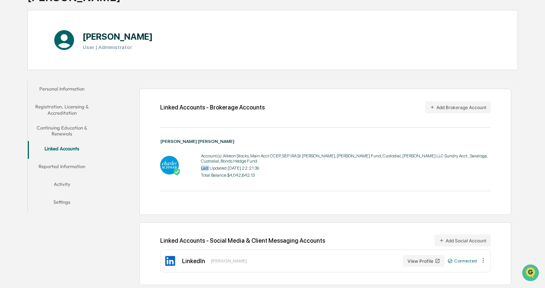
click at [220, 164] on div "Account(s): Alkeon Stocks, Main Acct CCEP, SEP IRA St [PERSON_NAME], [PERSON_NA…" at bounding box center [346, 165] width 290 height 28
click at [239, 159] on div "Account(s): Alkeon Stocks, Main Acct CCEP, SEP IRA St [PERSON_NAME], [PERSON_NA…" at bounding box center [346, 158] width 290 height 10
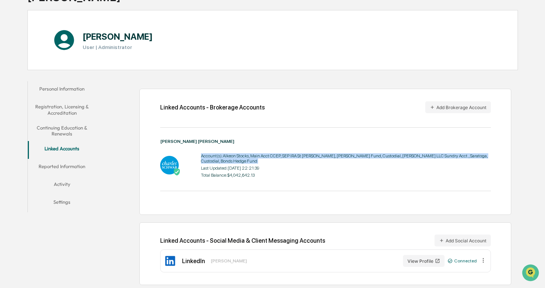
click at [239, 159] on div "Account(s): Alkeon Stocks, Main Acct CCEP, SEP IRA St [PERSON_NAME], [PERSON_NA…" at bounding box center [346, 158] width 290 height 10
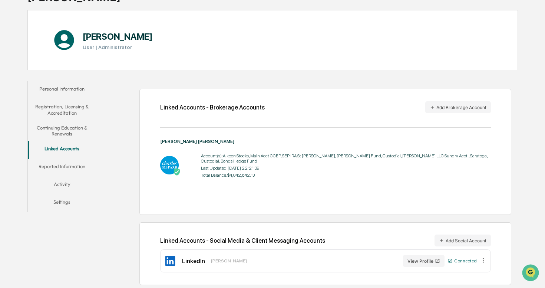
click at [265, 177] on div "Total Balance: $4,042,642.13" at bounding box center [346, 174] width 290 height 5
click at [431, 106] on icon "button" at bounding box center [432, 107] width 5 height 5
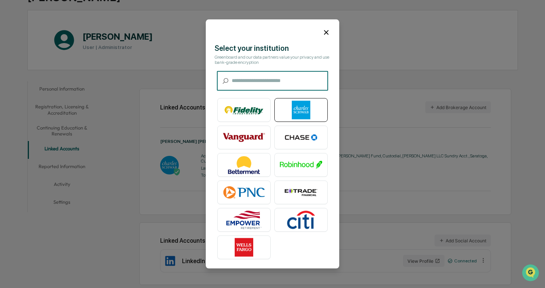
click at [292, 111] on img at bounding box center [301, 110] width 42 height 19
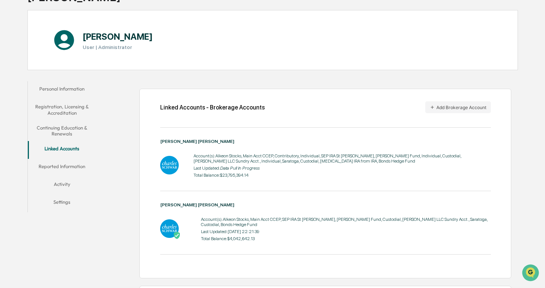
click at [150, 45] on div "[PERSON_NAME] User | Administrator" at bounding box center [272, 40] width 491 height 60
click at [71, 73] on div "Home Employee Roster [PERSON_NAME] [PERSON_NAME] [PERSON_NAME] User | Administr…" at bounding box center [272, 162] width 513 height 379
click at [68, 88] on button "Personal Information" at bounding box center [62, 90] width 68 height 18
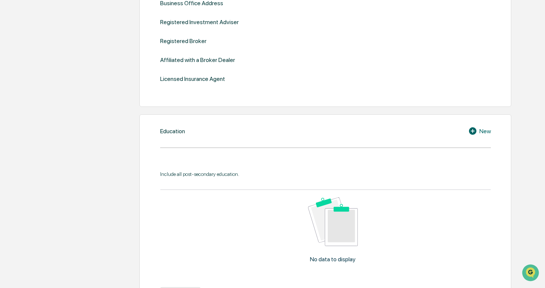
scroll to position [283, 0]
click at [475, 128] on icon at bounding box center [472, 129] width 7 height 7
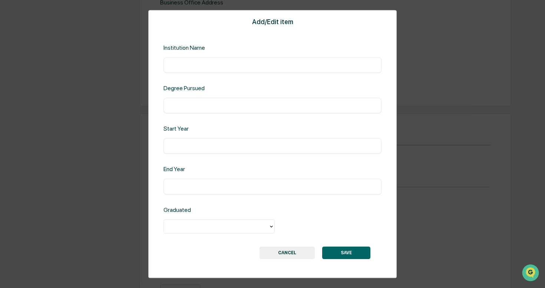
click at [231, 66] on input "text" at bounding box center [272, 64] width 207 height 7
type input "*"
type input "**********"
type input "*"
type input "******"
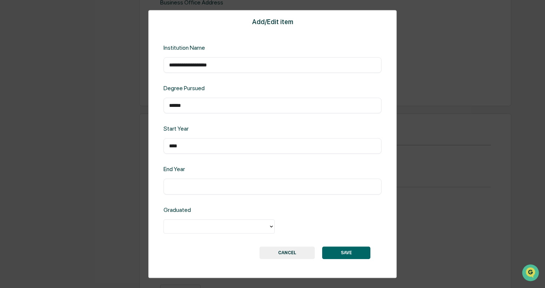
type input "****"
click at [262, 224] on div at bounding box center [216, 226] width 97 height 9
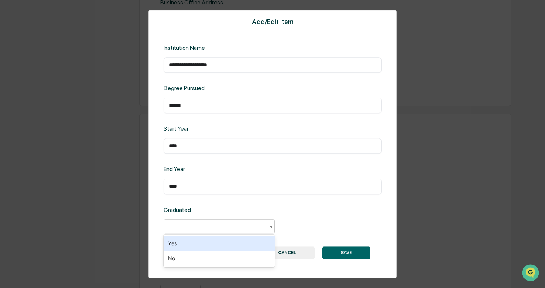
click at [176, 241] on div "Yes" at bounding box center [219, 243] width 111 height 15
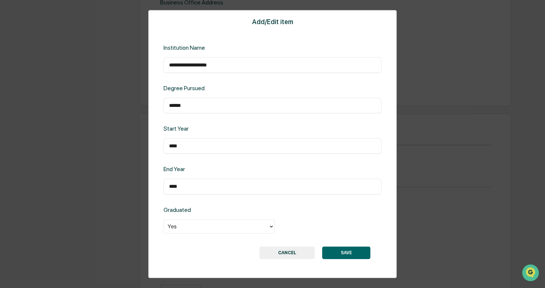
click at [342, 253] on button "SAVE" at bounding box center [346, 252] width 48 height 13
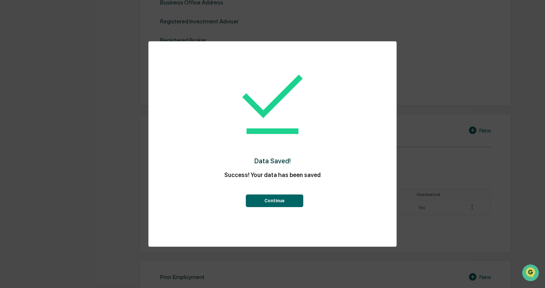
click at [281, 202] on button "Continue" at bounding box center [274, 200] width 57 height 13
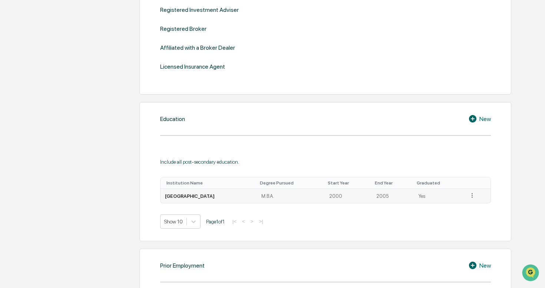
scroll to position [297, 0]
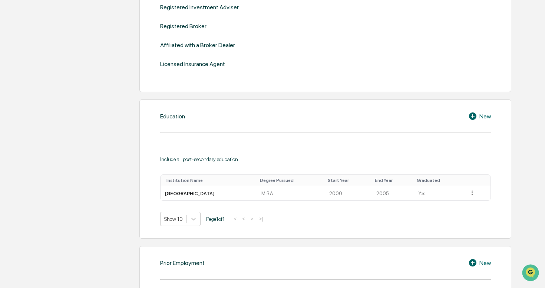
click at [473, 115] on icon at bounding box center [473, 116] width 11 height 9
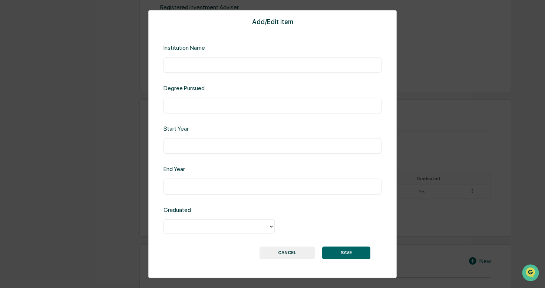
click at [238, 66] on input "text" at bounding box center [272, 64] width 207 height 7
type input "**********"
click at [230, 105] on input "text" at bounding box center [272, 105] width 207 height 7
type input "****"
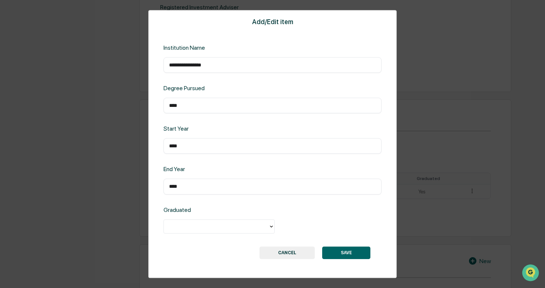
type input "****"
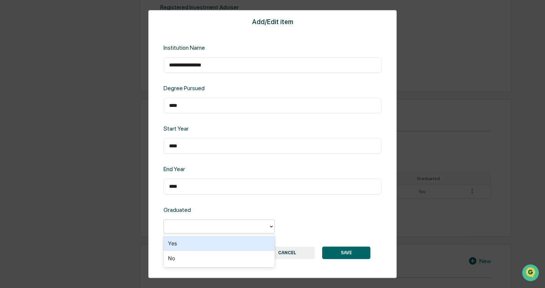
click at [229, 225] on div at bounding box center [216, 226] width 97 height 9
click at [224, 242] on div "Yes" at bounding box center [219, 243] width 111 height 15
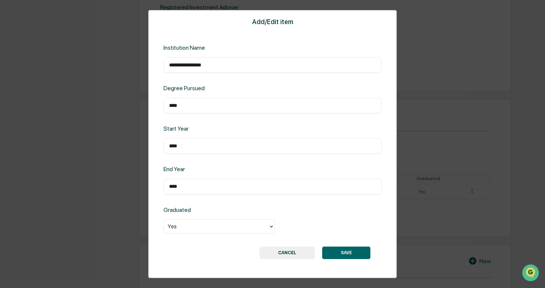
click at [348, 253] on button "SAVE" at bounding box center [346, 252] width 48 height 13
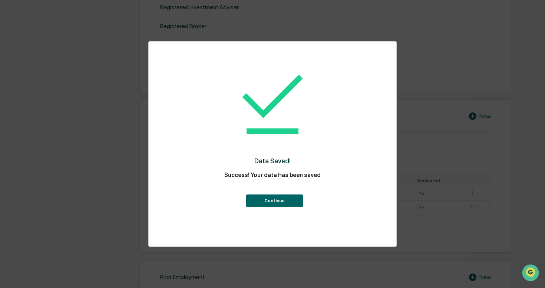
click at [278, 201] on button "Continue" at bounding box center [274, 200] width 57 height 13
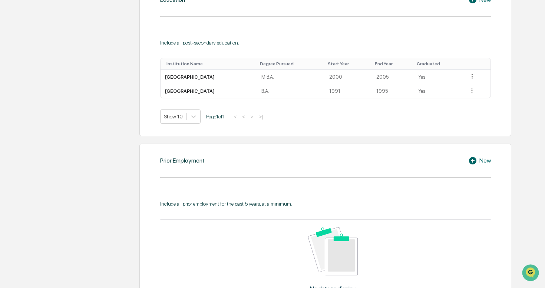
scroll to position [396, 0]
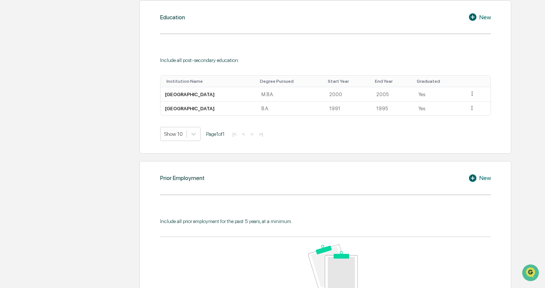
click at [473, 176] on icon at bounding box center [472, 177] width 7 height 7
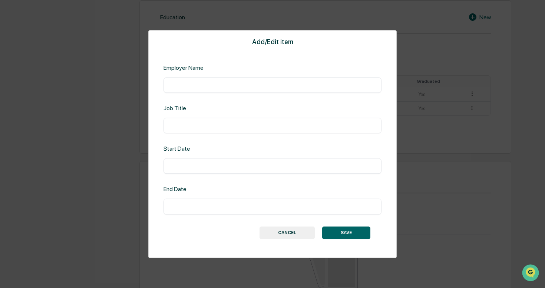
click at [208, 84] on input "text" at bounding box center [272, 84] width 207 height 7
type input "**********"
type input "*"
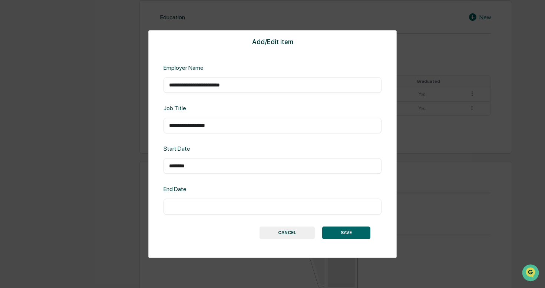
type input "********"
click at [343, 231] on button "SAVE" at bounding box center [346, 232] width 48 height 13
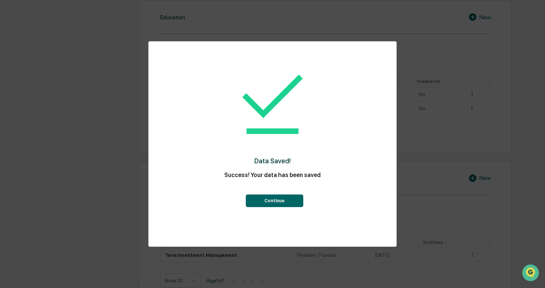
click at [275, 201] on button "Continue" at bounding box center [274, 200] width 57 height 13
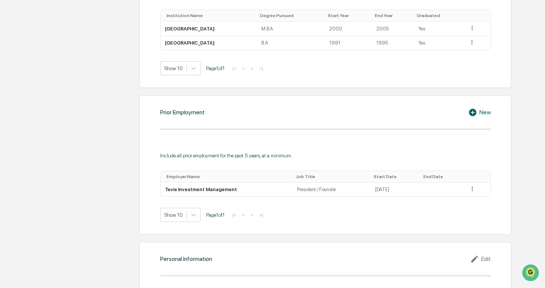
scroll to position [464, 0]
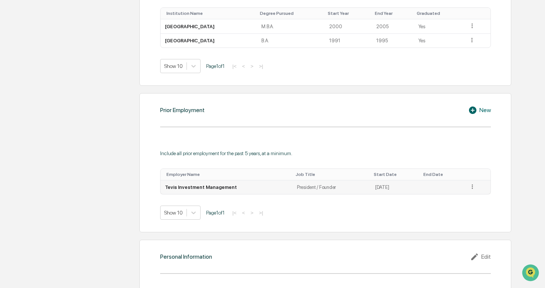
click at [473, 186] on icon at bounding box center [472, 186] width 7 height 7
click at [464, 152] on div "Include all prior employment for the past 5 years, at a minimum." at bounding box center [325, 153] width 331 height 6
click at [473, 108] on icon at bounding box center [472, 109] width 7 height 7
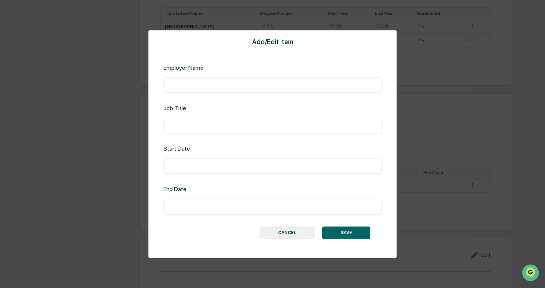
click at [255, 89] on div "​" at bounding box center [273, 85] width 218 height 16
click at [251, 83] on input "text" at bounding box center [272, 84] width 207 height 7
type input "**********"
type input "*"
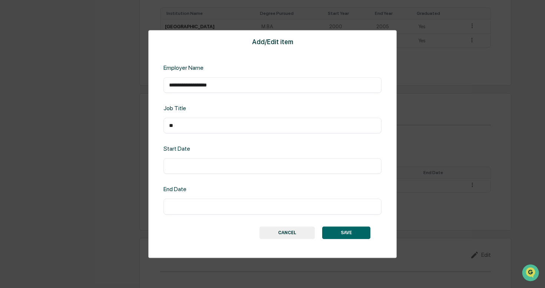
type input "*"
type input "**********"
click at [350, 231] on button "SAVE" at bounding box center [346, 232] width 48 height 13
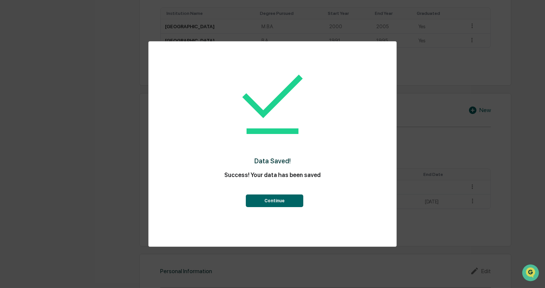
click at [277, 200] on button "Continue" at bounding box center [274, 200] width 57 height 13
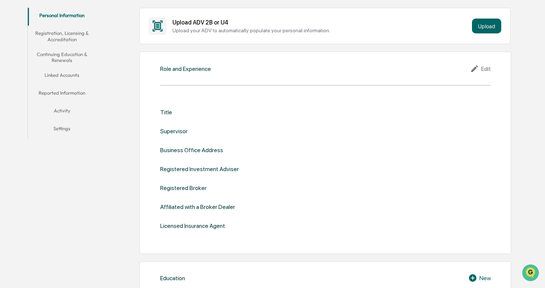
scroll to position [125, 0]
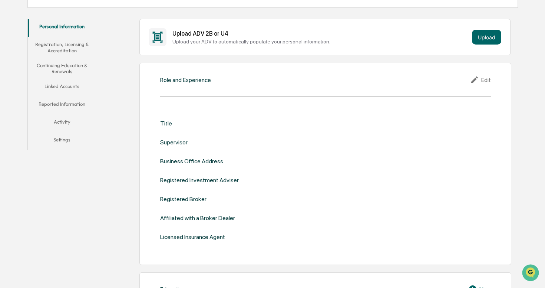
click at [485, 77] on div "Edit" at bounding box center [480, 79] width 21 height 9
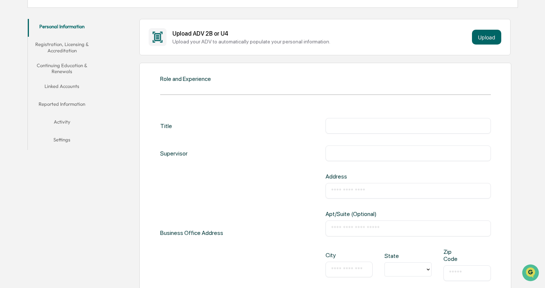
click at [194, 126] on div "Title ​" at bounding box center [325, 126] width 331 height 16
click at [232, 124] on div "Title ​" at bounding box center [325, 126] width 331 height 16
click at [335, 127] on input "text" at bounding box center [408, 125] width 154 height 7
type input "*"
type input "**********"
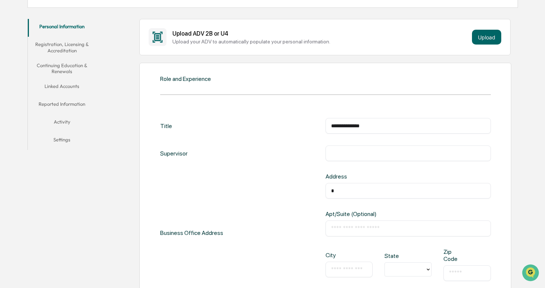
type input "**********"
type input "**"
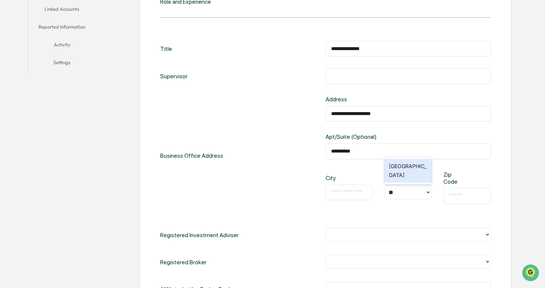
scroll to position [213, 0]
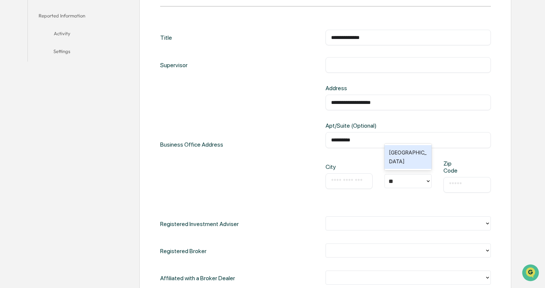
click at [343, 182] on input "text" at bounding box center [349, 180] width 36 height 7
type input "*****"
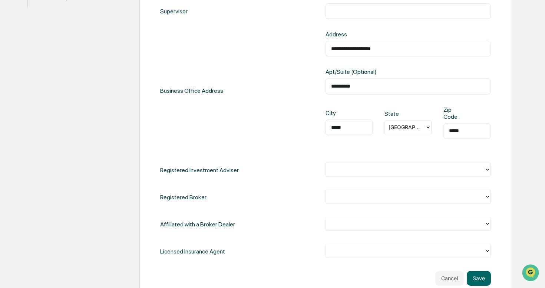
scroll to position [268, 0]
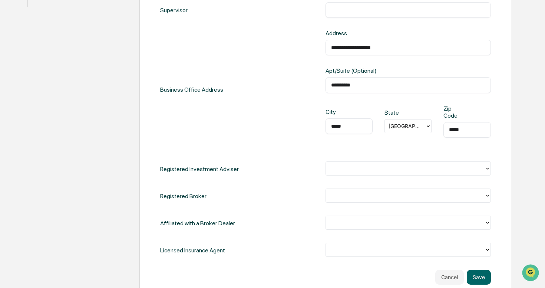
type input "*****"
click at [488, 168] on icon at bounding box center [488, 168] width 6 height 6
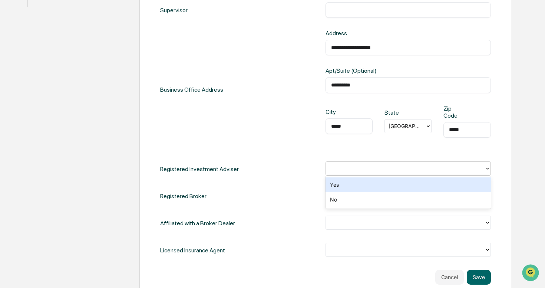
click at [336, 182] on div "Yes" at bounding box center [408, 184] width 165 height 15
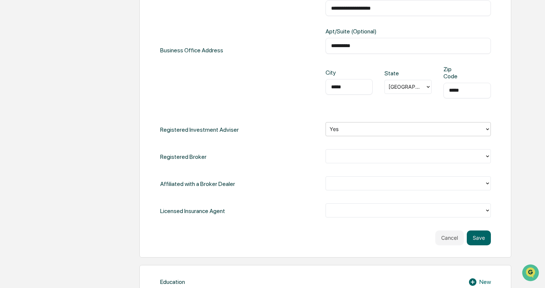
scroll to position [315, 0]
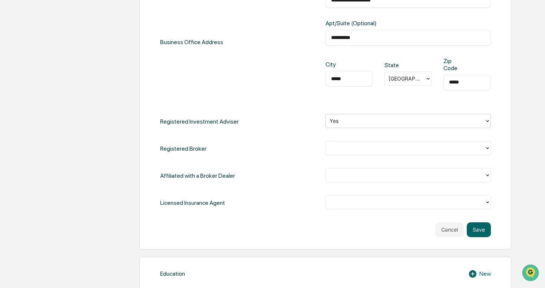
click at [486, 146] on icon at bounding box center [488, 148] width 6 height 6
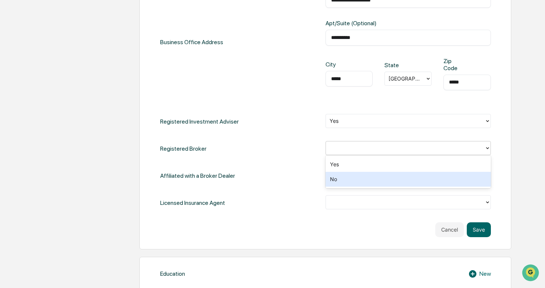
click at [469, 177] on div "No" at bounding box center [408, 179] width 165 height 15
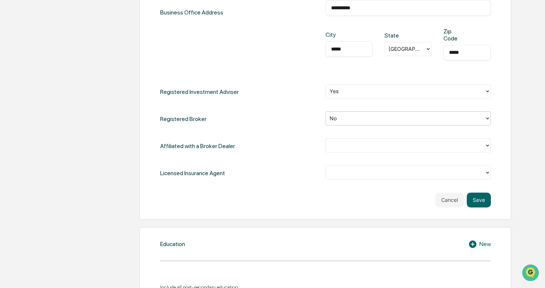
scroll to position [346, 0]
click at [386, 146] on div at bounding box center [405, 144] width 151 height 9
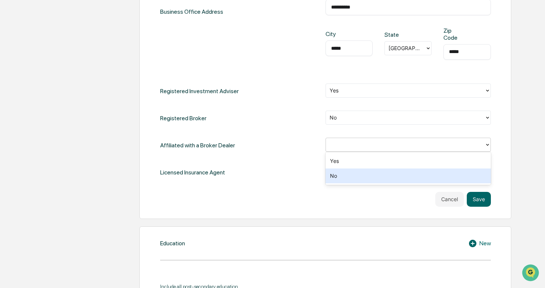
click at [376, 175] on div "No" at bounding box center [408, 175] width 165 height 15
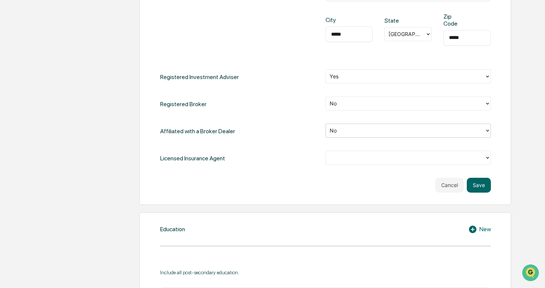
scroll to position [364, 0]
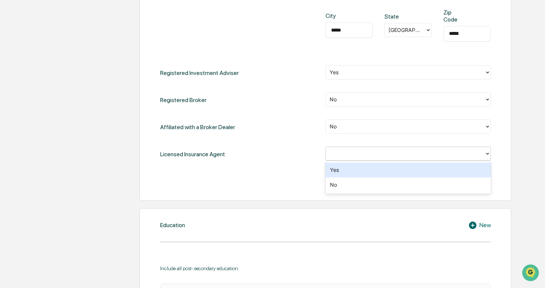
click at [354, 155] on div at bounding box center [405, 153] width 151 height 9
click at [341, 169] on div "Yes" at bounding box center [408, 169] width 165 height 15
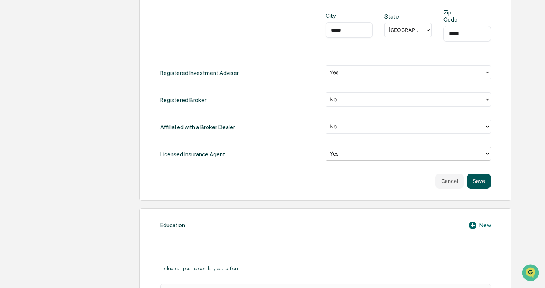
click at [478, 181] on button "Save" at bounding box center [479, 181] width 24 height 15
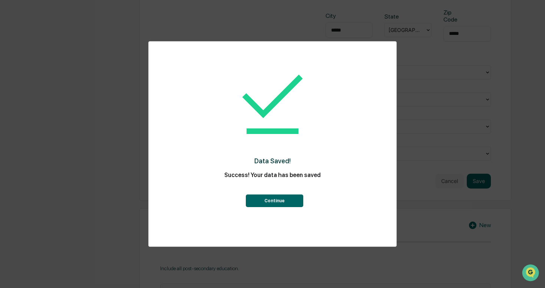
click at [276, 199] on button "Continue" at bounding box center [274, 200] width 57 height 13
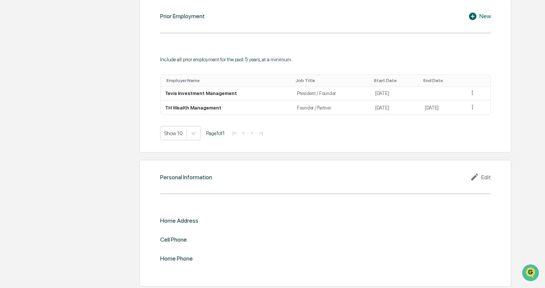
scroll to position [558, 0]
click at [484, 174] on div "Edit" at bounding box center [480, 176] width 21 height 9
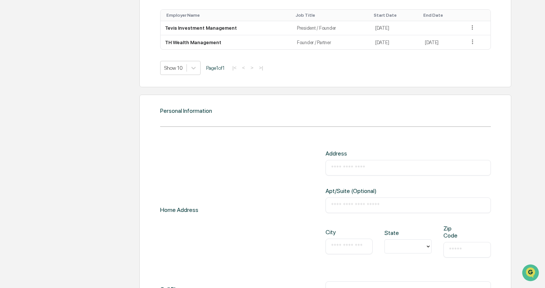
scroll to position [631, 0]
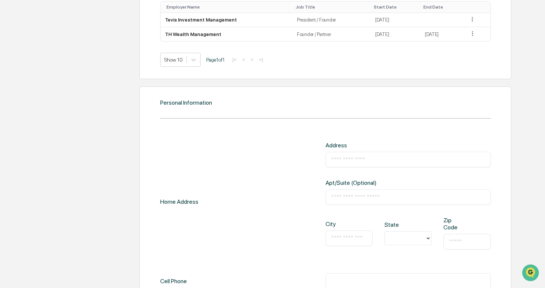
click at [340, 158] on input "text" at bounding box center [408, 159] width 154 height 7
type input "**********"
type input "**"
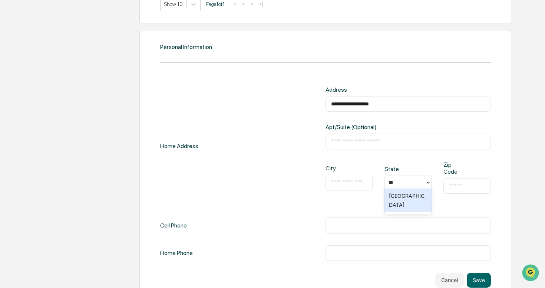
scroll to position [694, 0]
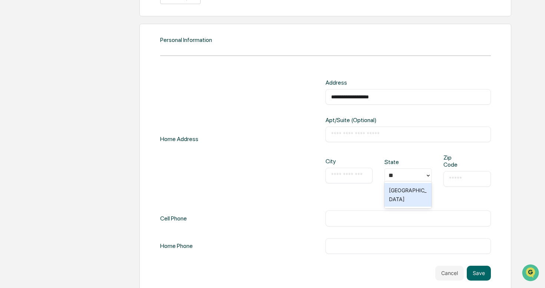
click at [347, 174] on input "text" at bounding box center [349, 175] width 36 height 7
type input "*****"
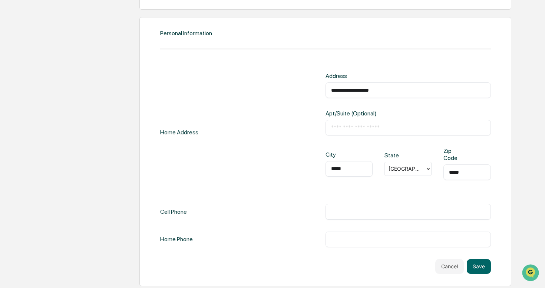
type input "*****"
click at [341, 208] on input "text" at bounding box center [408, 211] width 154 height 7
type input "**********"
click at [335, 239] on input "text" at bounding box center [408, 238] width 154 height 7
type input "**********"
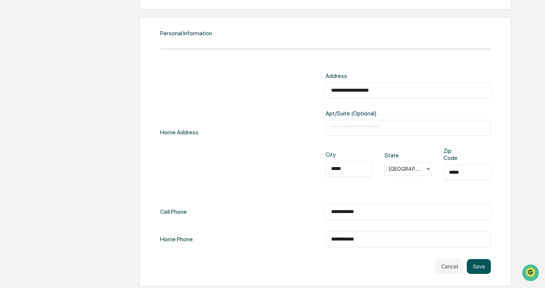
click at [479, 265] on button "Save" at bounding box center [479, 266] width 24 height 15
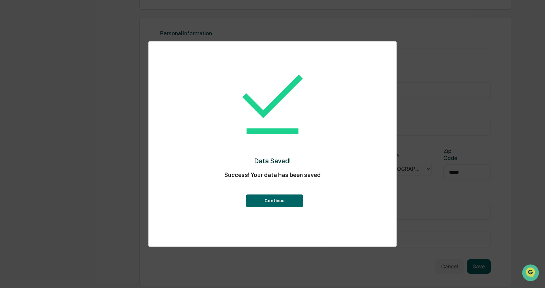
click at [276, 199] on button "Continue" at bounding box center [274, 200] width 57 height 13
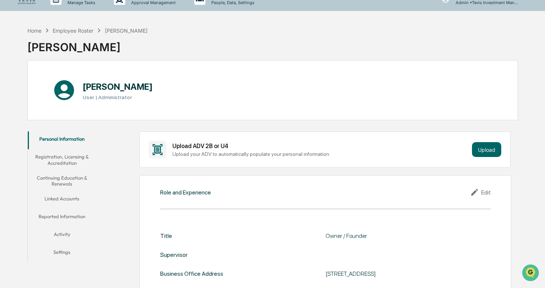
scroll to position [0, 0]
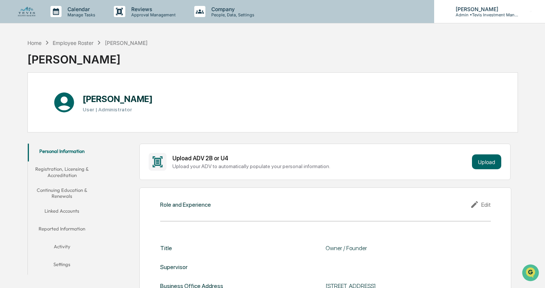
click at [470, 6] on p "[PERSON_NAME]" at bounding box center [484, 9] width 69 height 6
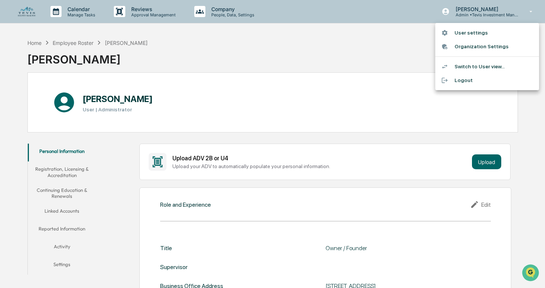
click at [463, 81] on li "Logout" at bounding box center [487, 80] width 104 height 14
